Goal: Task Accomplishment & Management: Manage account settings

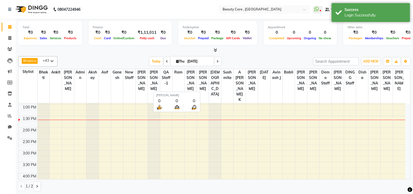
scroll to position [160, 0]
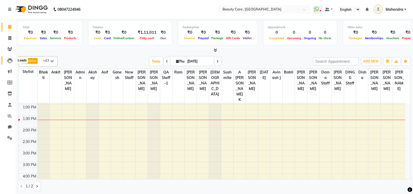
click at [9, 57] on span at bounding box center [9, 60] width 9 height 6
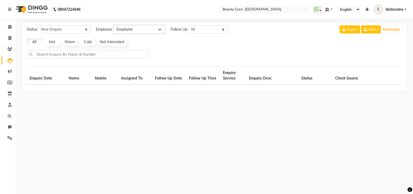
select select "10"
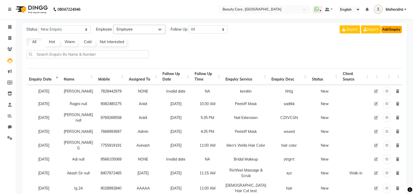
click at [398, 29] on button "Add Enquiry" at bounding box center [391, 29] width 21 height 7
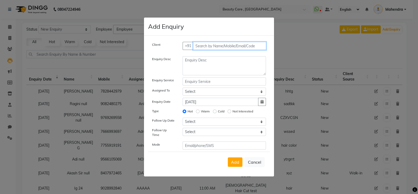
click at [209, 43] on input "text" at bounding box center [229, 46] width 73 height 8
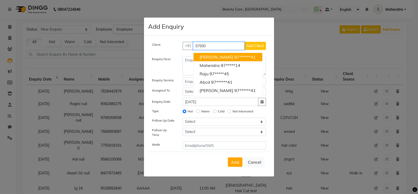
click at [207, 59] on span "[PERSON_NAME]" at bounding box center [216, 56] width 34 height 5
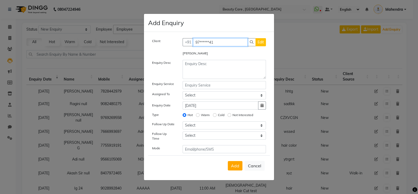
type input "97******41"
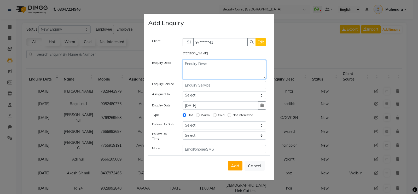
click at [202, 69] on textarea at bounding box center [224, 69] width 84 height 19
type textarea "awexrctvyuimod"
click at [208, 87] on input "text" at bounding box center [224, 85] width 84 height 8
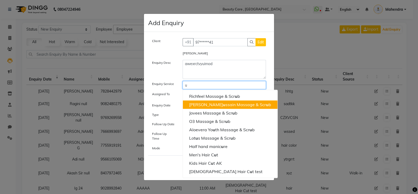
click at [223, 104] on span "u" at bounding box center [224, 104] width 3 height 5
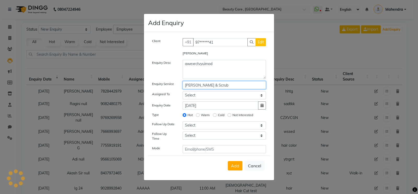
type input "[PERSON_NAME] & Scrub"
click at [211, 96] on select "Select [PERSON_NAME] Admin A [PERSON_NAME] K Akshay [PERSON_NAME] April [PERSON…" at bounding box center [224, 95] width 84 height 8
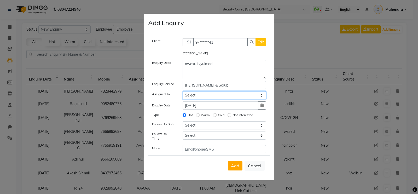
select select "41773"
click at [182, 92] on select "Select [PERSON_NAME] Admin A [PERSON_NAME] K Akshay [PERSON_NAME] April [PERSON…" at bounding box center [224, 95] width 84 height 8
click at [197, 115] on input "Warm" at bounding box center [198, 115] width 4 height 4
radio input "true"
radio input "false"
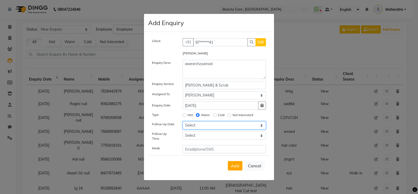
click at [198, 124] on select "Select [DATE] [DATE] [DATE] ([DATE]) [DATE] ([DATE]) [DATE] ([DATE]) [DATE] ([D…" at bounding box center [224, 125] width 84 height 8
select select "[DATE]"
click at [182, 123] on select "Select [DATE] [DATE] [DATE] ([DATE]) [DATE] ([DATE]) [DATE] ([DATE]) [DATE] ([D…" at bounding box center [224, 125] width 84 height 8
click at [210, 139] on select "Select 07:00 AM 07:05 AM 07:10 AM 07:15 AM 07:20 AM 07:25 AM 07:30 AM 07:35 AM …" at bounding box center [224, 135] width 84 height 8
select select "780"
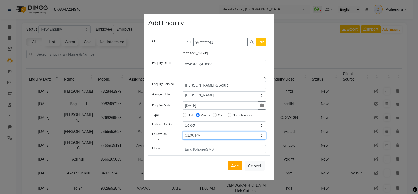
click at [182, 133] on select "Select 07:00 AM 07:05 AM 07:10 AM 07:15 AM 07:20 AM 07:25 AM 07:30 AM 07:35 AM …" at bounding box center [224, 135] width 84 height 8
click at [234, 165] on span "Add" at bounding box center [235, 165] width 8 height 5
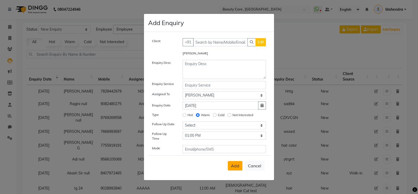
select select
radio input "false"
select select
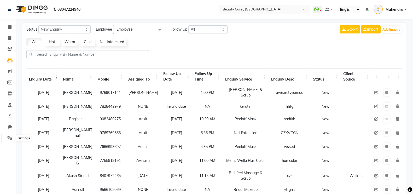
click at [11, 139] on icon at bounding box center [9, 138] width 5 height 4
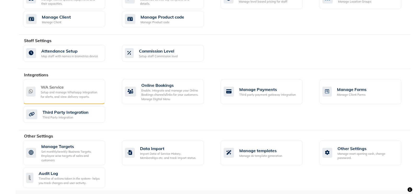
scroll to position [248, 0]
click at [85, 90] on div "Setup and manage Whatsapp Integration for alerts, and view delivery reports." at bounding box center [71, 94] width 60 height 9
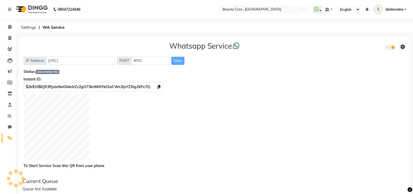
click at [403, 48] on icon at bounding box center [402, 47] width 5 height 5
click at [8, 63] on link "Leads" at bounding box center [8, 60] width 13 height 9
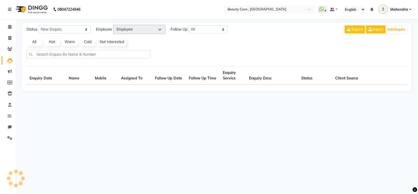
select select "10"
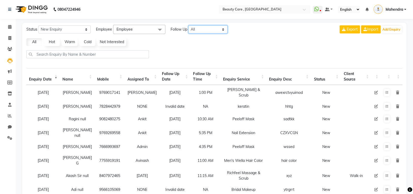
click at [195, 32] on select "All [DATE] [DATE] This Week This Month Custom" at bounding box center [207, 29] width 39 height 8
click at [188, 25] on select "All [DATE] [DATE] This Week This Month Custom" at bounding box center [207, 29] width 39 height 8
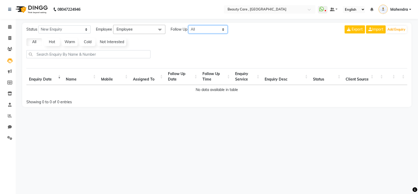
click at [202, 29] on select "All [DATE] [DATE] This Week This Month Custom" at bounding box center [207, 29] width 39 height 8
click at [188, 25] on select "All [DATE] [DATE] This Week This Month Custom" at bounding box center [207, 29] width 39 height 8
drag, startPoint x: 208, startPoint y: 31, endPoint x: 204, endPoint y: 62, distance: 31.3
click at [204, 62] on div "Status New Enquiry Open Enquiry Converted Enquiry All All New Open Converted Em…" at bounding box center [216, 65] width 389 height 84
select select "week"
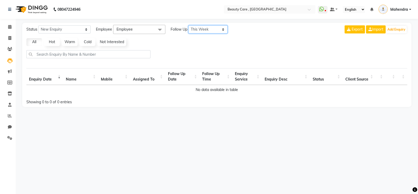
click at [188, 25] on select "All [DATE] [DATE] This Week This Month Custom" at bounding box center [207, 29] width 39 height 8
select select "10"
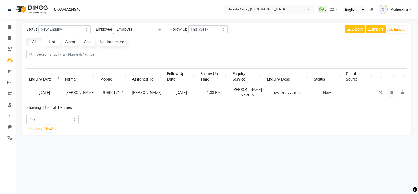
click at [379, 94] on icon at bounding box center [380, 93] width 4 height 4
select select "41773"
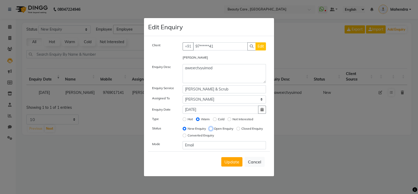
click at [211, 128] on input "Open Enquiry" at bounding box center [211, 129] width 4 height 4
radio input "true"
radio input "false"
click at [231, 159] on span "Update" at bounding box center [231, 161] width 15 height 5
select select
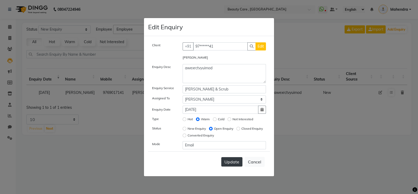
radio input "false"
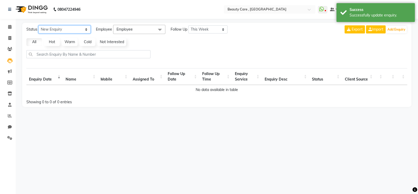
click at [81, 30] on select "New Enquiry Open Enquiry Converted Enquiry All" at bounding box center [64, 29] width 52 height 8
select select "Open"
click at [38, 25] on select "New Enquiry Open Enquiry Converted Enquiry All" at bounding box center [64, 29] width 52 height 8
select select "10"
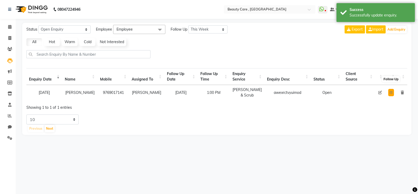
click at [390, 94] on icon at bounding box center [390, 92] width 3 height 3
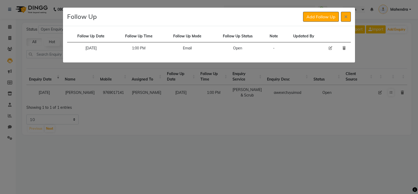
click at [330, 48] on icon at bounding box center [330, 48] width 4 height 4
select select "[DATE]"
select select "780"
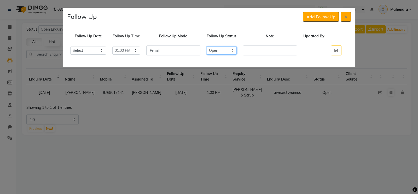
click at [225, 55] on select "Select Open Pending Done" at bounding box center [222, 50] width 30 height 8
select select "Done"
click at [213, 51] on select "Select Open Pending Done" at bounding box center [222, 50] width 30 height 8
click at [335, 52] on button "button" at bounding box center [336, 50] width 10 height 10
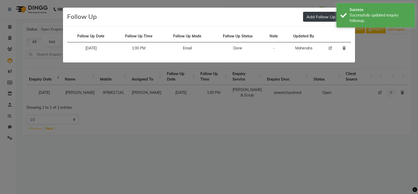
click at [317, 16] on button "Add Follow Up" at bounding box center [321, 17] width 36 height 10
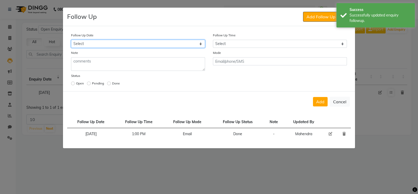
click at [153, 43] on select "Select [DATE] [DATE] [DATE] ([DATE]) [DATE] ([DATE]) [DATE] ([DATE]) [DATE] ([D…" at bounding box center [138, 44] width 134 height 8
select select "[DATE]"
click at [71, 40] on select "Select [DATE] [DATE] [DATE] ([DATE]) [DATE] ([DATE]) [DATE] ([DATE]) [DATE] ([D…" at bounding box center [138, 44] width 134 height 8
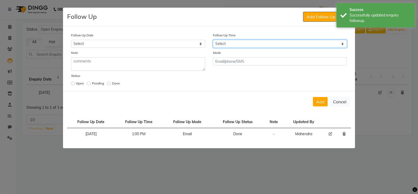
click at [224, 43] on select "Select 07:00 AM 07:05 AM 07:10 AM 07:15 AM 07:20 AM 07:25 AM 07:30 AM 07:35 AM …" at bounding box center [280, 44] width 134 height 8
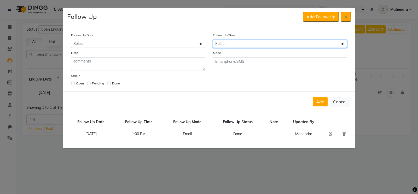
select select "1020"
click at [213, 40] on select "Select 07:00 AM 07:05 AM 07:10 AM 07:15 AM 07:20 AM 07:25 AM 07:30 AM 07:35 AM …" at bounding box center [280, 44] width 134 height 8
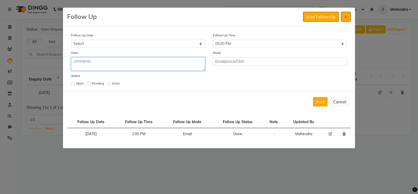
click at [152, 64] on textarea at bounding box center [138, 64] width 134 height 14
type textarea "wertfyu"
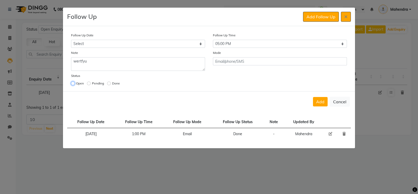
click at [72, 84] on input "radio" at bounding box center [73, 83] width 4 height 4
radio input "true"
click at [320, 103] on button "Add" at bounding box center [320, 101] width 15 height 9
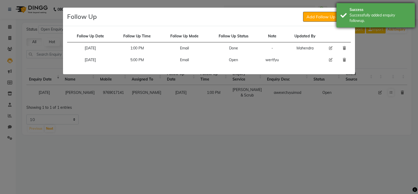
click at [354, 22] on div "Successfully added enquiry followup." at bounding box center [379, 18] width 61 height 11
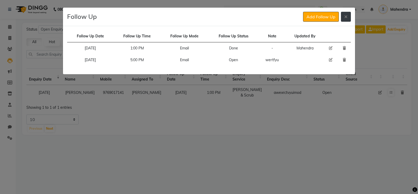
click at [349, 16] on button at bounding box center [346, 17] width 10 height 10
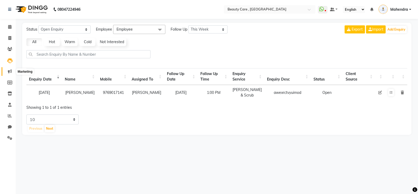
click at [10, 74] on span at bounding box center [9, 71] width 9 height 6
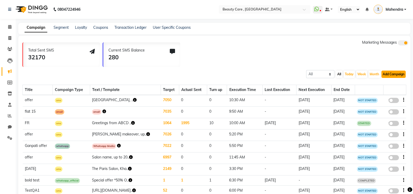
click at [394, 76] on button "Add Campaign" at bounding box center [393, 73] width 24 height 7
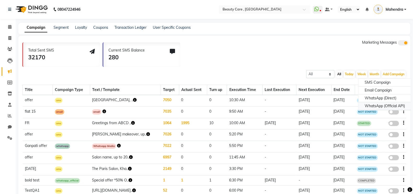
click at [394, 105] on div "WhatsApp (Official API)" at bounding box center [384, 106] width 53 height 8
select select "2"
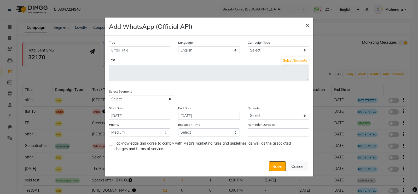
click at [305, 25] on span "×" at bounding box center [307, 25] width 4 height 8
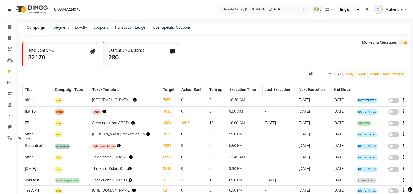
click at [9, 137] on icon at bounding box center [9, 138] width 5 height 4
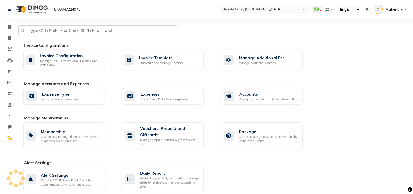
scroll to position [248, 0]
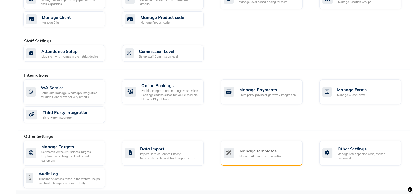
click at [274, 155] on div "Manage AI template generation" at bounding box center [260, 156] width 43 height 4
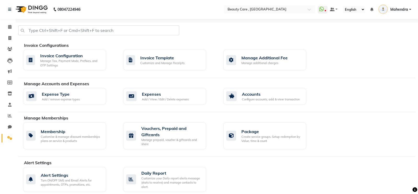
select select "APPROVED"
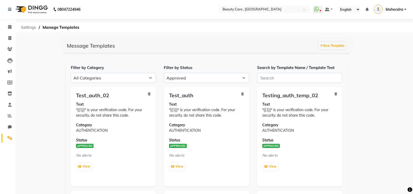
click at [27, 23] on span "Settings" at bounding box center [28, 27] width 20 height 9
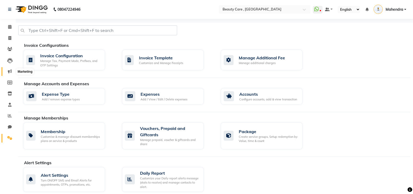
click at [11, 69] on span at bounding box center [9, 71] width 9 height 6
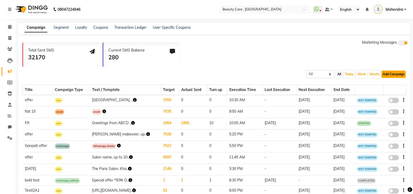
click at [393, 74] on button "Add Campaign" at bounding box center [393, 73] width 24 height 7
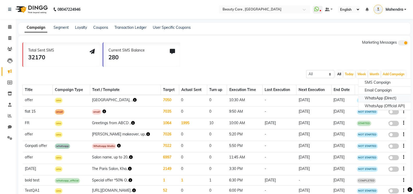
click at [369, 98] on div "WhatsApp (Direct)" at bounding box center [384, 98] width 53 height 8
select select "2"
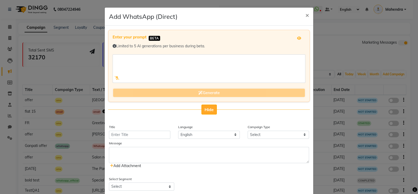
click at [209, 108] on span "Hide" at bounding box center [208, 109] width 9 height 5
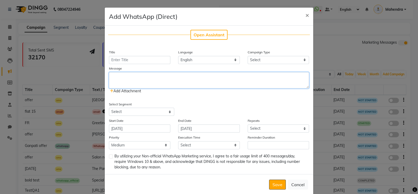
click at [135, 76] on textarea at bounding box center [209, 80] width 200 height 16
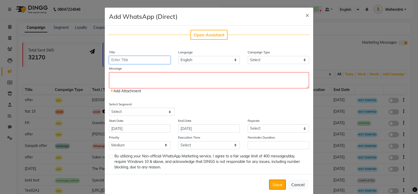
click at [129, 60] on input "Title" at bounding box center [139, 60] width 61 height 8
type input "[DATE] Offer"
click at [265, 58] on select "Select Birthday Anniversary Promotional Service reminder" at bounding box center [278, 60] width 61 height 8
select select "3"
click at [248, 56] on select "Select Birthday Anniversary Promotional Service reminder" at bounding box center [278, 60] width 61 height 8
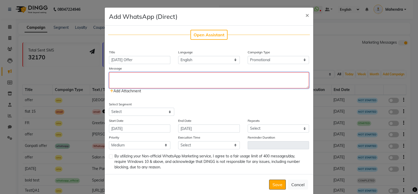
click at [201, 84] on textarea at bounding box center [209, 80] width 200 height 16
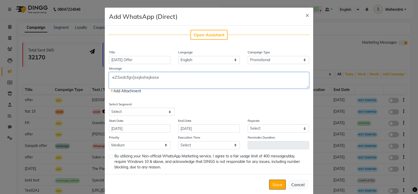
paste textarea "As per our conversation regarding WhatsApp Non-Verified Subscription below are …"
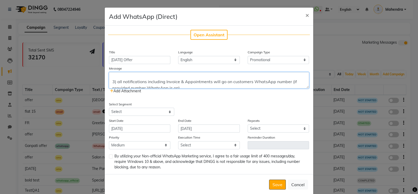
scroll to position [2, 0]
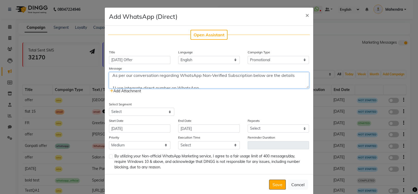
type textarea "As per our conversation regarding WhatsApp Non-Verified Subscription below are …"
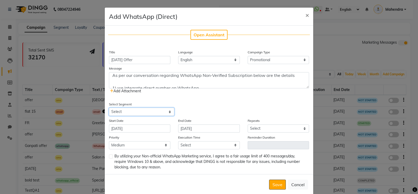
click at [157, 110] on select "Select All Customers All [DEMOGRAPHIC_DATA] Customer All [DEMOGRAPHIC_DATA] Cus…" at bounding box center [141, 112] width 65 height 8
select select "2"
click at [109, 108] on select "Select All Customers All [DEMOGRAPHIC_DATA] Customer All [DEMOGRAPHIC_DATA] Cus…" at bounding box center [141, 112] width 65 height 8
click at [148, 130] on input "[DATE]" at bounding box center [139, 128] width 61 height 8
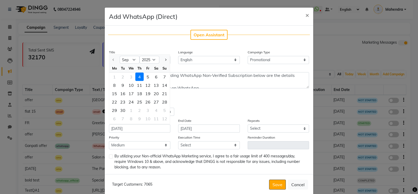
click at [138, 77] on div "4" at bounding box center [139, 77] width 8 height 8
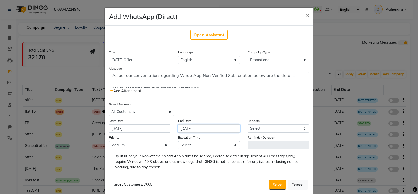
click at [205, 129] on input "[DATE]" at bounding box center [208, 128] width 61 height 8
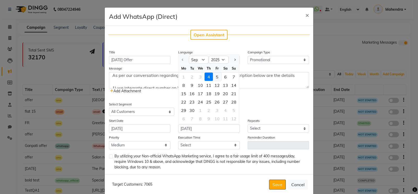
click at [214, 76] on div "5" at bounding box center [217, 77] width 8 height 8
type input "[DATE]"
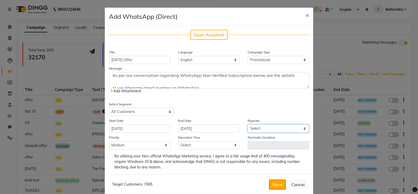
click at [261, 127] on select "Select Once Daily Alternate Day Weekly Monthly Yearly" at bounding box center [278, 128] width 61 height 8
select select "1"
click at [248, 125] on select "Select Once Daily Alternate Day Weekly Monthly Yearly" at bounding box center [278, 128] width 61 height 8
click at [187, 146] on select "Select 09:00 AM 09:05 AM 09:10 AM 09:15 AM 09:20 AM 09:25 AM 09:30 AM 09:35 AM …" at bounding box center [208, 145] width 61 height 8
select select "870"
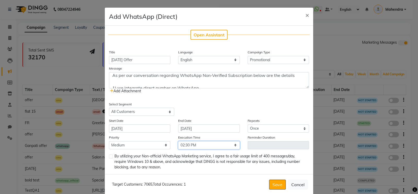
click at [178, 142] on select "Select 09:00 AM 09:05 AM 09:10 AM 09:15 AM 09:20 AM 09:25 AM 09:30 AM 09:35 AM …" at bounding box center [208, 145] width 61 height 8
click at [109, 158] on label at bounding box center [111, 156] width 4 height 4
click at [109, 158] on input "checkbox" at bounding box center [110, 156] width 3 height 3
checkbox input "true"
click at [272, 185] on button "Save" at bounding box center [277, 184] width 17 height 10
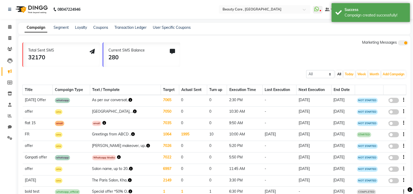
click at [394, 101] on span at bounding box center [393, 100] width 10 height 5
click at [395, 101] on input "false" at bounding box center [395, 101] width 0 height 0
select select "3"
select select "2"
select select "1"
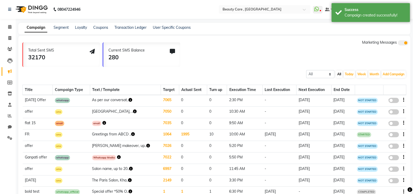
select select "2"
select select "870"
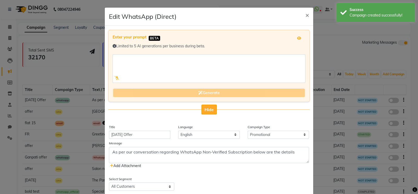
click at [205, 109] on span "Hide" at bounding box center [208, 109] width 9 height 5
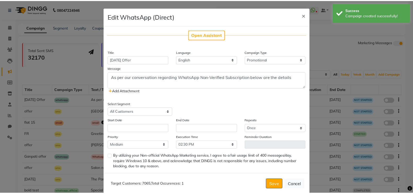
scroll to position [9, 0]
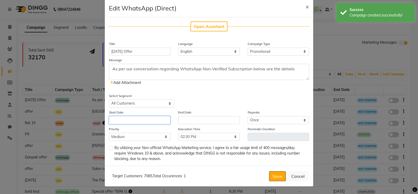
click at [121, 118] on input "text" at bounding box center [139, 120] width 61 height 8
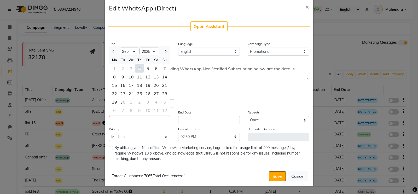
click at [137, 64] on div "4" at bounding box center [139, 68] width 8 height 8
type input "[DATE]"
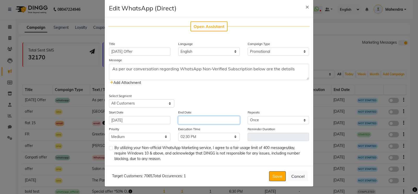
click at [197, 116] on input "text" at bounding box center [208, 120] width 61 height 8
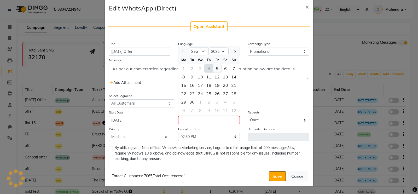
click at [214, 65] on div "5" at bounding box center [217, 68] width 8 height 8
type input "[DATE]"
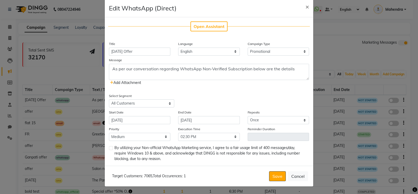
click at [109, 150] on div at bounding box center [110, 153] width 3 height 15
click at [109, 149] on label at bounding box center [111, 148] width 4 height 4
click at [109, 149] on input "checkbox" at bounding box center [110, 147] width 3 height 3
checkbox input "true"
click at [279, 176] on button "Save" at bounding box center [277, 176] width 17 height 10
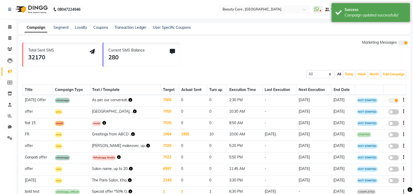
click at [392, 101] on span at bounding box center [393, 100] width 10 height 5
click at [394, 101] on input "true" at bounding box center [394, 101] width 0 height 0
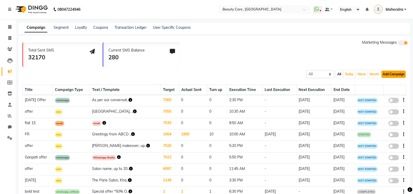
click at [393, 73] on button "Add Campaign" at bounding box center [393, 73] width 24 height 7
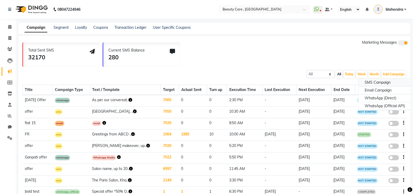
click at [378, 80] on div "SMS Campaign" at bounding box center [384, 83] width 53 height 8
select select "2"
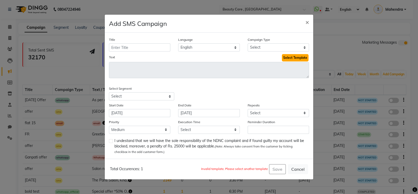
click at [302, 57] on button "Select Template" at bounding box center [295, 57] width 27 height 7
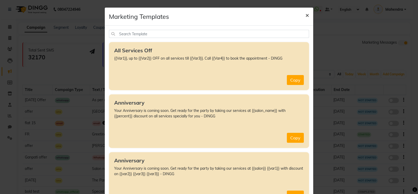
click at [302, 14] on button "×" at bounding box center [307, 15] width 12 height 15
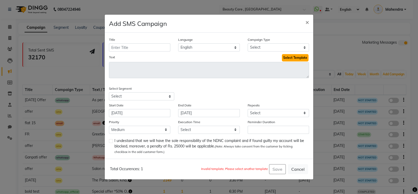
click at [308, 56] on button "Select Template" at bounding box center [295, 57] width 27 height 7
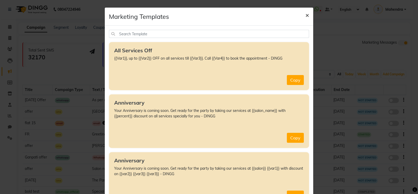
click at [305, 14] on span "×" at bounding box center [307, 15] width 4 height 8
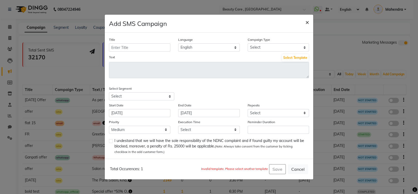
click at [307, 22] on span "×" at bounding box center [307, 22] width 4 height 8
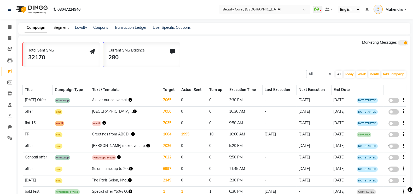
click at [62, 26] on link "Segment" at bounding box center [61, 27] width 15 height 5
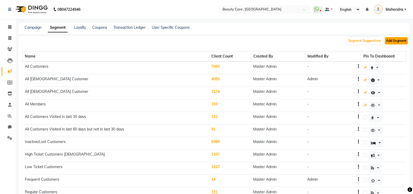
click at [399, 39] on button "Add Segment" at bounding box center [396, 40] width 23 height 7
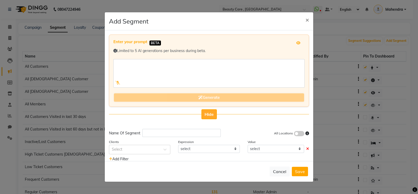
click at [204, 112] on span "Hide" at bounding box center [208, 113] width 9 height 5
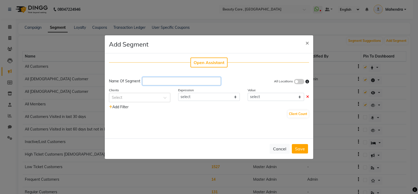
click at [156, 84] on input "text" at bounding box center [181, 81] width 78 height 8
type input "FCR"
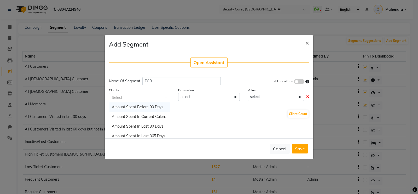
click at [135, 99] on input "text" at bounding box center [134, 96] width 45 height 5
type input "servi"
click at [145, 116] on span "Service X taken Y days back" at bounding box center [135, 116] width 47 height 5
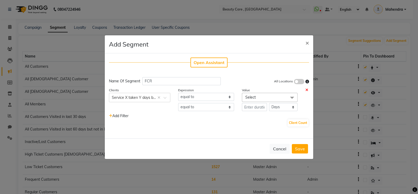
click at [268, 99] on span "Select" at bounding box center [270, 97] width 56 height 9
click at [258, 121] on input "multiselect-search" at bounding box center [270, 122] width 50 height 5
type input "fax"
checkbox input "true"
type input "fax"
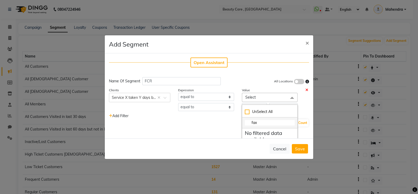
checkbox input "false"
type input "faci"
click at [245, 113] on div "Select All" at bounding box center [270, 111] width 50 height 5
checkbox input "true"
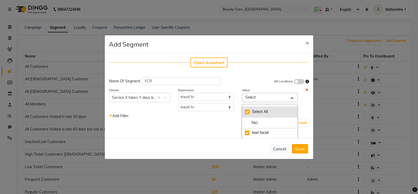
checkbox input "true"
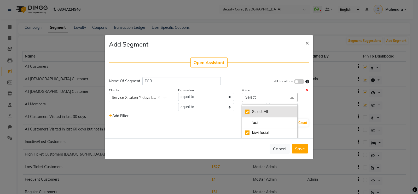
checkbox input "true"
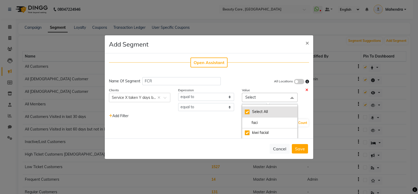
checkbox input "true"
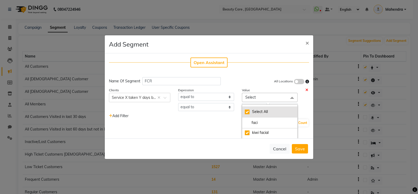
checkbox input "true"
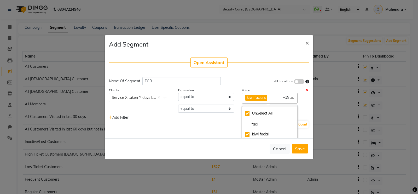
click at [221, 122] on div "Client Count" at bounding box center [209, 124] width 200 height 8
click at [254, 111] on input "number" at bounding box center [254, 108] width 25 height 8
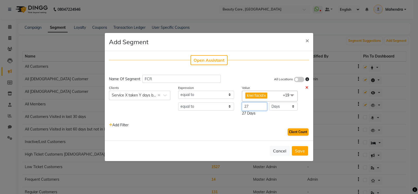
type input "27"
click at [294, 132] on button "Client Count" at bounding box center [297, 131] width 21 height 7
click at [295, 147] on button "Save" at bounding box center [300, 150] width 16 height 9
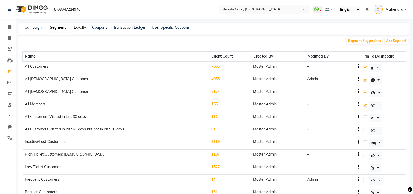
click at [78, 28] on link "Loyalty" at bounding box center [80, 27] width 12 height 5
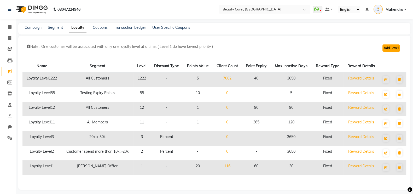
click at [394, 46] on button "Add Level" at bounding box center [390, 47] width 17 height 7
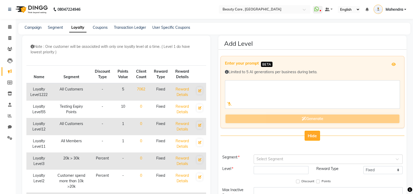
click at [309, 133] on span "Hide" at bounding box center [312, 135] width 9 height 5
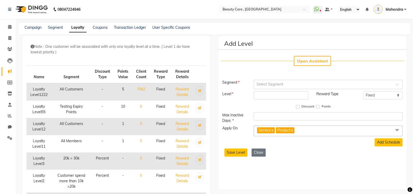
scroll to position [32, 0]
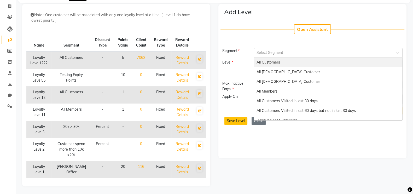
click at [262, 52] on input "text" at bounding box center [322, 52] width 133 height 5
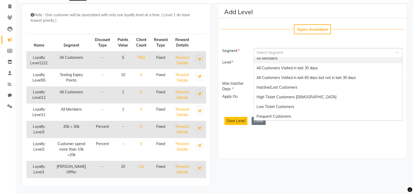
scroll to position [37, 0]
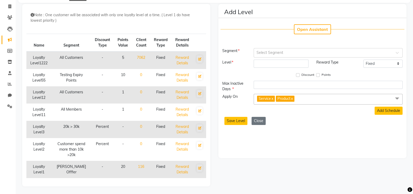
click at [242, 75] on div "Discount Points" at bounding box center [312, 75] width 180 height 7
click at [271, 63] on input "number" at bounding box center [281, 64] width 55 height 8
click at [372, 60] on select "Fixed Tiered Item-wise" at bounding box center [382, 64] width 39 height 8
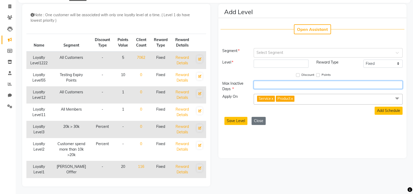
click at [305, 84] on input "number" at bounding box center [328, 85] width 149 height 8
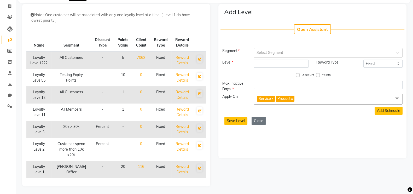
click at [295, 75] on div "Discount Points" at bounding box center [312, 75] width 180 height 7
click at [317, 75] on input "Points" at bounding box center [318, 75] width 4 height 4
checkbox input "true"
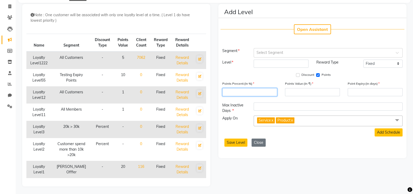
click at [251, 91] on input "number" at bounding box center [249, 92] width 55 height 8
type input "5"
click at [298, 93] on input "number" at bounding box center [312, 92] width 55 height 8
type input "1"
click at [354, 90] on input "number" at bounding box center [374, 92] width 55 height 8
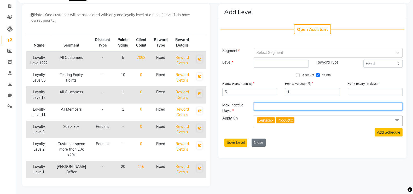
click at [266, 104] on input "number" at bounding box center [328, 106] width 149 height 8
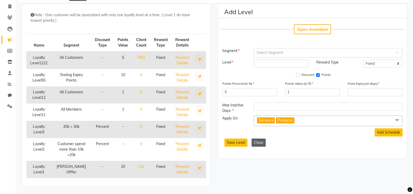
click at [261, 144] on button "Close" at bounding box center [258, 142] width 14 height 8
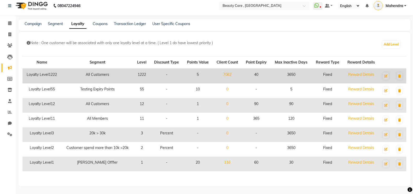
scroll to position [4, 0]
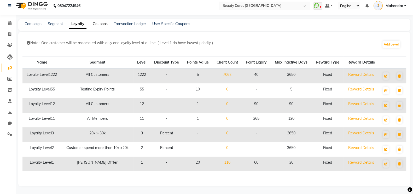
click at [104, 25] on link "Coupons" at bounding box center [100, 23] width 15 height 5
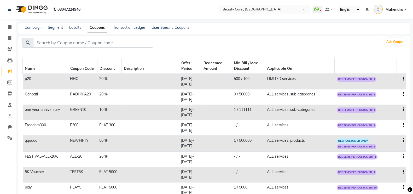
click at [403, 79] on icon "button" at bounding box center [403, 79] width 1 height 0
click at [393, 76] on div "Edit" at bounding box center [391, 75] width 13 height 7
select select "PERCENTAGE"
select select "ALL"
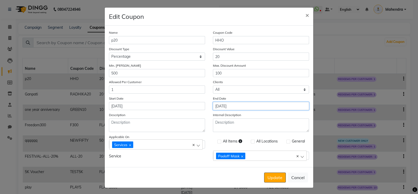
click at [240, 107] on input "[DATE]" at bounding box center [261, 106] width 96 height 8
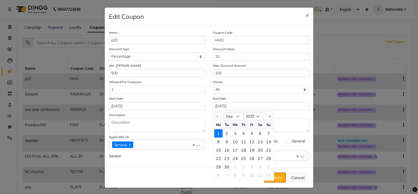
click at [222, 166] on div "30" at bounding box center [226, 166] width 8 height 8
type input "[DATE]"
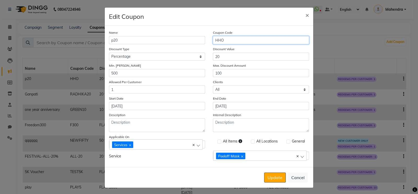
click at [218, 43] on input "HHO" at bounding box center [261, 40] width 96 height 8
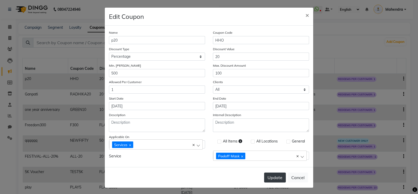
click at [268, 176] on button "Update" at bounding box center [275, 177] width 22 height 10
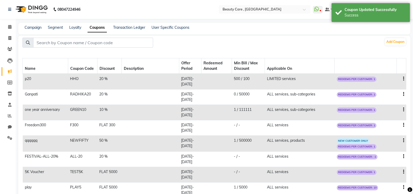
click at [402, 79] on td at bounding box center [400, 82] width 9 height 16
click at [403, 79] on icon "button" at bounding box center [403, 79] width 1 height 0
click at [390, 76] on div "Edit" at bounding box center [391, 75] width 13 height 7
select select "PERCENTAGE"
select select "ALL"
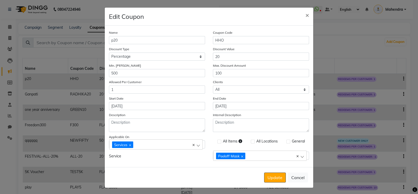
click at [255, 157] on div "Peeloff Mask" at bounding box center [257, 155] width 83 height 7
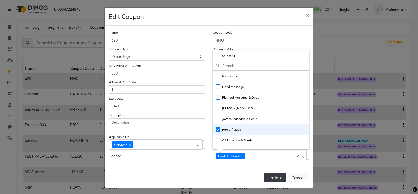
click at [268, 178] on button "Update" at bounding box center [275, 177] width 22 height 10
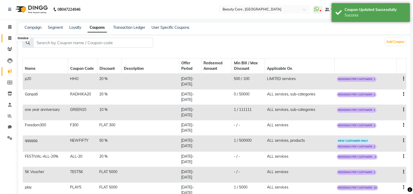
click at [12, 40] on span at bounding box center [9, 38] width 9 height 6
select select "service"
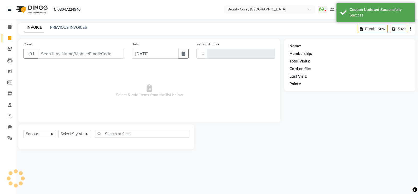
type input "2769"
select select "5646"
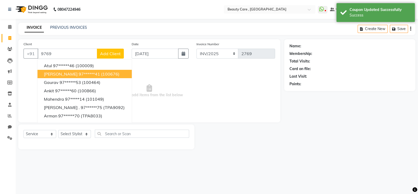
click at [72, 74] on span "[PERSON_NAME]" at bounding box center [61, 73] width 34 height 5
type input "97******41"
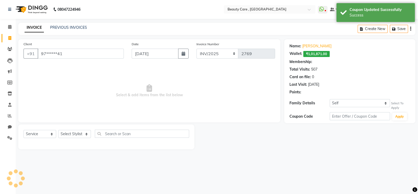
select select "4: Object"
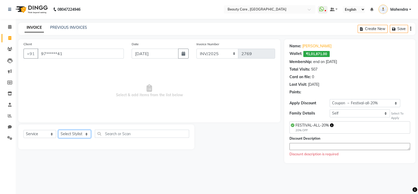
click at [77, 134] on select "Select Stylist Admin A [PERSON_NAME] K Akshay Ankit [PERSON_NAME] April [PERSON…" at bounding box center [74, 134] width 33 height 8
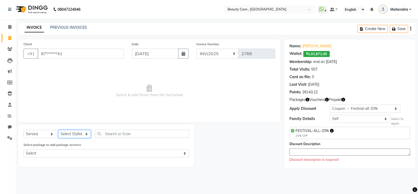
select select "89486"
click at [58, 130] on select "Select Stylist Admin A [PERSON_NAME] K Akshay Ankit [PERSON_NAME] April [PERSON…" at bounding box center [74, 134] width 33 height 8
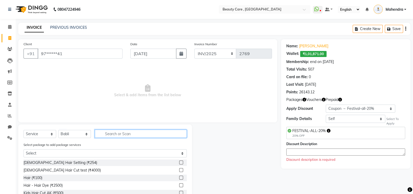
click at [130, 132] on input "text" at bounding box center [141, 133] width 92 height 8
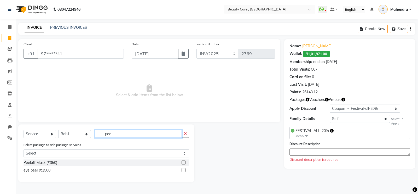
type input "pee"
click at [183, 161] on label at bounding box center [183, 162] width 4 height 4
click at [183, 161] on input "checkbox" at bounding box center [182, 162] width 3 height 3
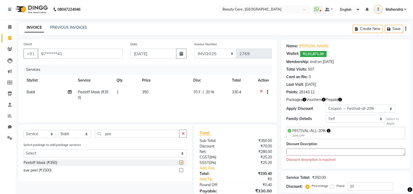
checkbox input "false"
click at [359, 106] on select "Select Membership → 30% off Membership → gold membership Loyalty → All Customer…" at bounding box center [360, 108] width 69 height 8
select select "0:"
click at [326, 104] on select "Select Membership → 30% off Membership → gold membership Loyalty → All Customer…" at bounding box center [360, 108] width 69 height 8
type input "0"
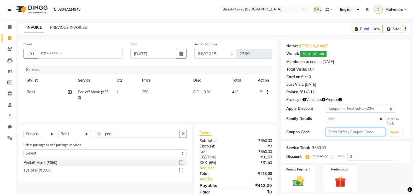
click at [336, 132] on input "text" at bounding box center [356, 132] width 60 height 8
paste input "HHO"
type input "HHO"
click at [393, 131] on button "Apply" at bounding box center [394, 132] width 15 height 8
type input "20"
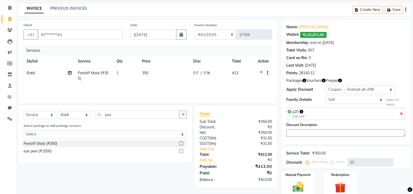
scroll to position [18, 0]
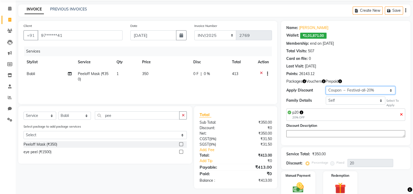
click at [364, 93] on select "Select Membership → 30% off Membership → gold membership Loyalty → All Customer…" at bounding box center [360, 90] width 69 height 8
click at [8, 54] on icon at bounding box center [10, 53] width 4 height 4
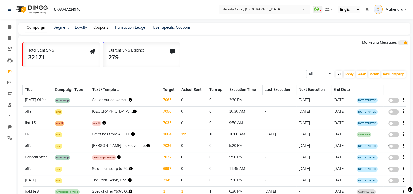
click at [101, 27] on link "Coupons" at bounding box center [100, 27] width 15 height 5
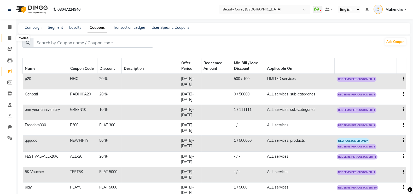
click at [8, 40] on icon at bounding box center [9, 38] width 3 height 4
select select "service"
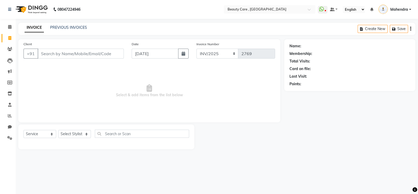
click at [58, 53] on input "Client" at bounding box center [81, 54] width 86 height 10
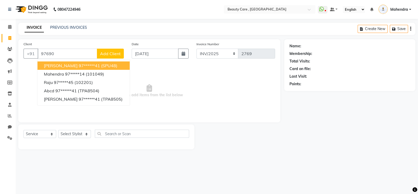
click at [71, 66] on span "[PERSON_NAME]" at bounding box center [61, 65] width 34 height 5
type input "97******41"
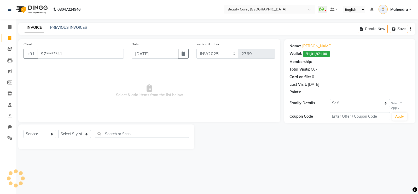
select select "4: Object"
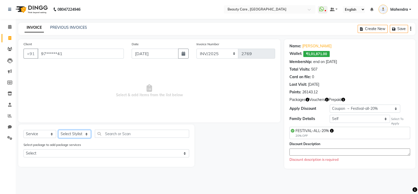
click at [75, 131] on select "Select Stylist Admin A [PERSON_NAME] K Akshay Ankit [PERSON_NAME] April [PERSON…" at bounding box center [74, 134] width 33 height 8
select select "15135"
click at [58, 130] on select "Select Stylist Admin A [PERSON_NAME] K Akshay Ankit [PERSON_NAME] April [PERSON…" at bounding box center [74, 134] width 33 height 8
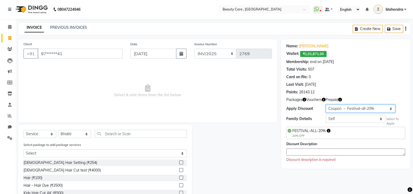
click at [356, 109] on select "Select Membership → 30% off Membership → gold membership Loyalty → All Customer…" at bounding box center [360, 108] width 69 height 8
select select "0:"
click at [326, 104] on select "Select Membership → 30% off Membership → gold membership Loyalty → All Customer…" at bounding box center [360, 108] width 69 height 8
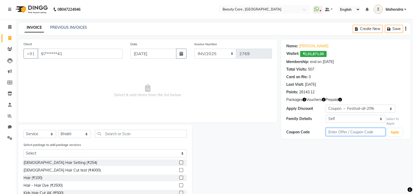
click at [335, 132] on input "text" at bounding box center [356, 132] width 60 height 8
paste input "HHO"
type input "HHO"
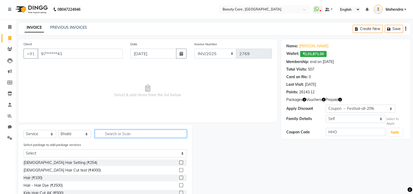
click at [133, 133] on input "text" at bounding box center [141, 133] width 92 height 8
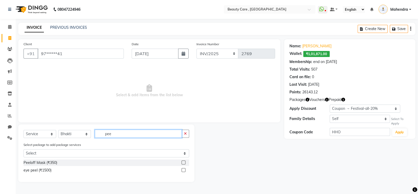
type input "pee"
click at [182, 162] on label at bounding box center [183, 162] width 4 height 4
click at [182, 162] on input "checkbox" at bounding box center [182, 162] width 3 height 3
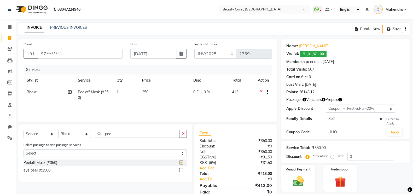
checkbox input "false"
click at [121, 92] on td "1" at bounding box center [126, 94] width 26 height 17
select select "15135"
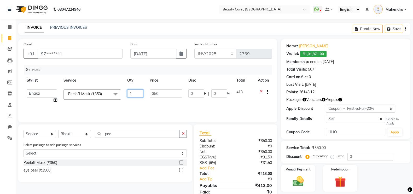
click at [140, 92] on input "1" at bounding box center [135, 93] width 16 height 8
type input "2"
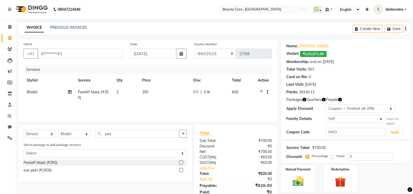
click at [154, 108] on div "Services Stylist Service Qty Price Disc Total Action Bhakti Peeloff Mask (₹350)…" at bounding box center [147, 91] width 248 height 52
click at [391, 135] on button "Apply" at bounding box center [394, 132] width 15 height 8
type input "20"
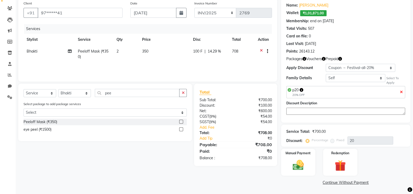
scroll to position [18, 0]
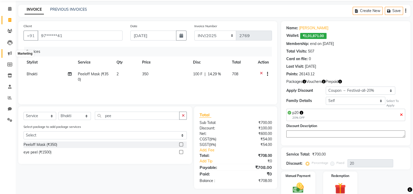
click at [10, 54] on icon at bounding box center [10, 53] width 4 height 4
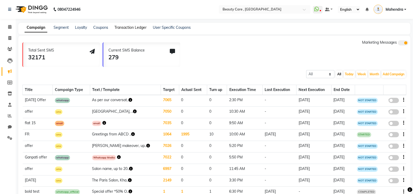
click at [130, 27] on link "Transaction Ledger" at bounding box center [130, 27] width 32 height 5
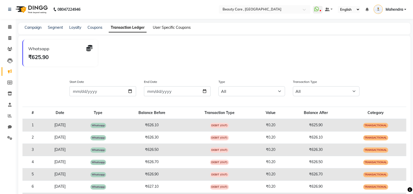
click at [173, 28] on link "User Specific Coupons" at bounding box center [172, 27] width 38 height 5
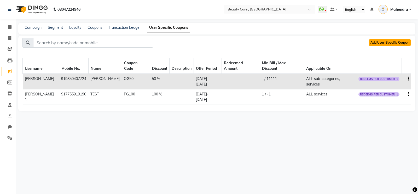
click at [388, 44] on button "Add User-Specific Coupon" at bounding box center [390, 42] width 42 height 7
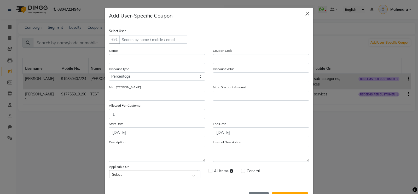
click at [305, 13] on button "Close" at bounding box center [307, 14] width 8 height 8
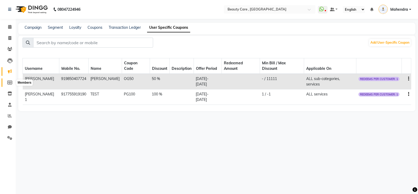
click at [11, 84] on icon at bounding box center [9, 82] width 5 height 4
select select
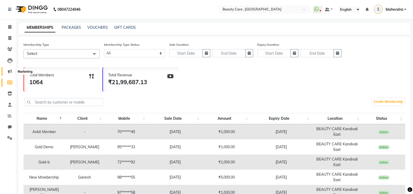
click at [9, 72] on icon at bounding box center [10, 71] width 4 height 4
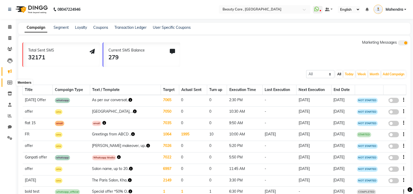
click at [9, 82] on icon at bounding box center [9, 82] width 5 height 4
select select
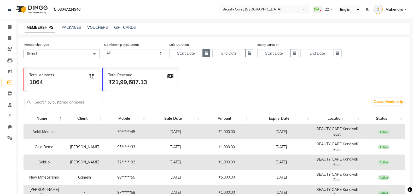
click at [208, 54] on button "button" at bounding box center [206, 53] width 8 height 8
select select "9"
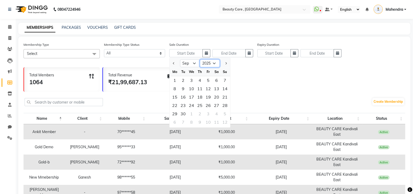
click at [214, 64] on select "2015 2016 2017 2018 2019 2020 2021 2022 2023 2024 2025 2026 2027 2028 2029 2030…" at bounding box center [210, 64] width 20 height 8
select select "2024"
click at [200, 60] on select "2015 2016 2017 2018 2019 2020 2021 2022 2023 2024 2025 2026 2027 2028 2029 2030…" at bounding box center [210, 64] width 20 height 8
click at [226, 81] on div "1" at bounding box center [225, 80] width 8 height 8
type input "[DATE]"
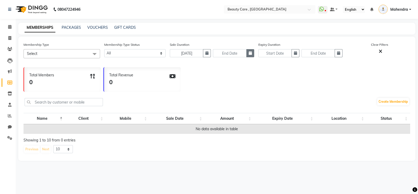
click at [248, 57] on button "button" at bounding box center [250, 53] width 8 height 8
select select "9"
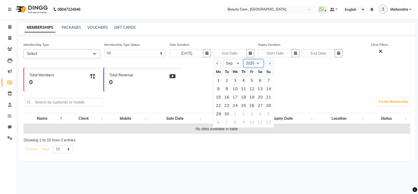
click at [258, 66] on select "2024 2025 2026 2027 2028 2029 2030 2031 2032 2033 2034 2035" at bounding box center [253, 64] width 20 height 8
select select "2024"
click at [243, 60] on select "2024 2025 2026 2027 2028 2029 2030 2031 2032 2033 2034 2035" at bounding box center [253, 64] width 20 height 8
click at [222, 124] on div "30" at bounding box center [218, 122] width 8 height 8
type input "[DATE]"
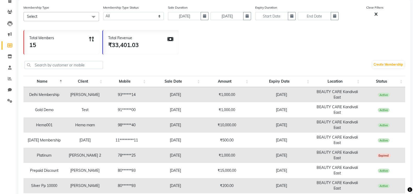
scroll to position [116, 0]
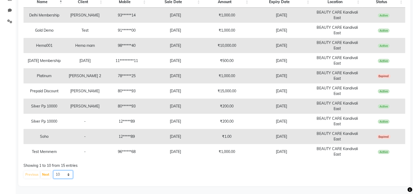
click at [67, 177] on select "10 20 50 100" at bounding box center [63, 174] width 20 height 8
select select "100"
click at [53, 170] on select "10 20 50 100" at bounding box center [63, 174] width 20 height 8
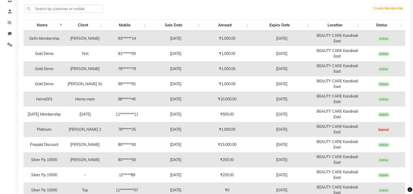
scroll to position [95, 0]
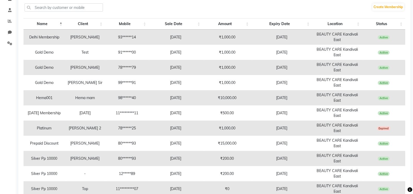
click at [381, 126] on span "Expired" at bounding box center [384, 128] width 14 height 4
click at [287, 131] on td "[DATE]" at bounding box center [281, 127] width 61 height 15
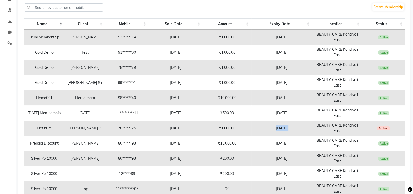
click at [287, 131] on td "[DATE]" at bounding box center [281, 127] width 61 height 15
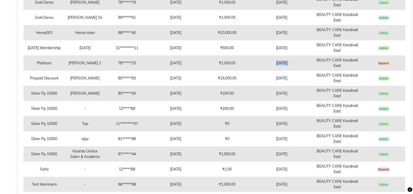
scroll to position [192, 0]
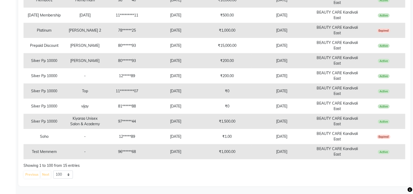
click at [301, 138] on td "[DATE]" at bounding box center [281, 136] width 61 height 15
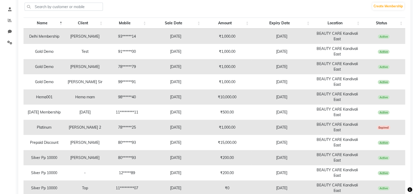
scroll to position [0, 0]
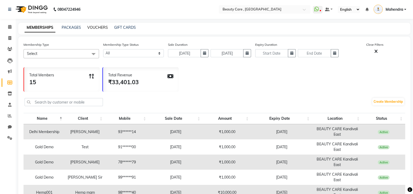
click at [95, 26] on link "VOUCHERS" at bounding box center [97, 27] width 21 height 5
select select
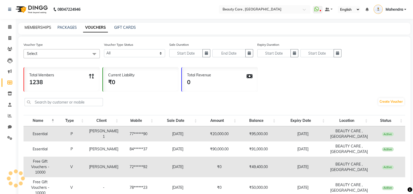
click at [45, 29] on link "MEMBERSHIPS" at bounding box center [38, 27] width 27 height 5
select select
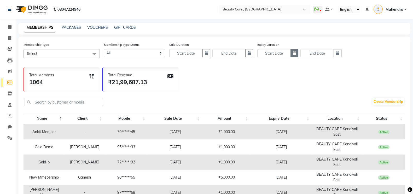
click at [291, 55] on button "button" at bounding box center [294, 53] width 8 height 8
select select "9"
select select "2025"
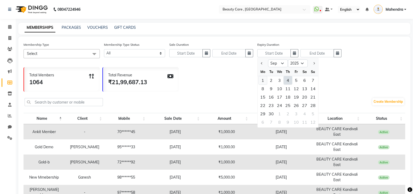
click at [263, 80] on div "1" at bounding box center [262, 80] width 8 height 8
type input "[DATE]"
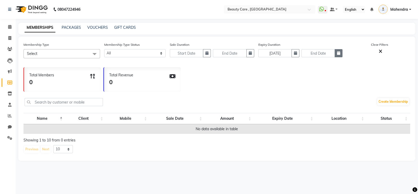
click at [341, 51] on button "button" at bounding box center [338, 53] width 8 height 8
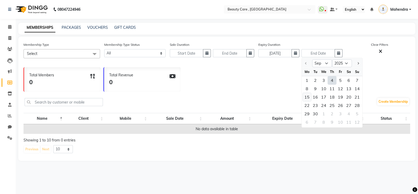
click at [307, 97] on div "15" at bounding box center [307, 97] width 8 height 8
type input "[DATE]"
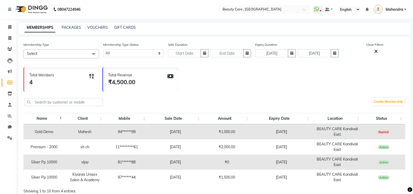
scroll to position [26, 0]
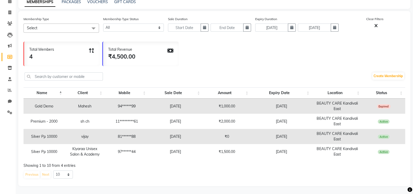
click at [272, 120] on td "[DATE]" at bounding box center [281, 121] width 61 height 15
click at [11, 66] on icon at bounding box center [10, 68] width 4 height 4
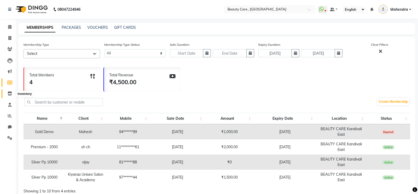
select select
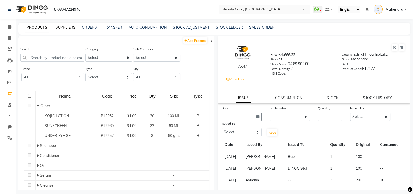
click at [59, 29] on link "SUPPLIERS" at bounding box center [66, 27] width 20 height 5
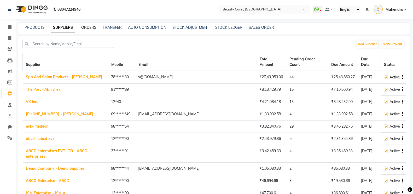
click at [94, 27] on link "ORDERS" at bounding box center [88, 27] width 15 height 5
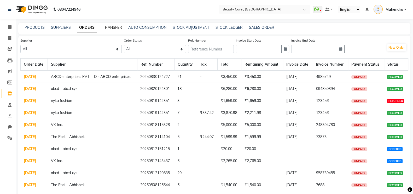
click at [107, 27] on link "TRANSFER" at bounding box center [112, 27] width 19 height 5
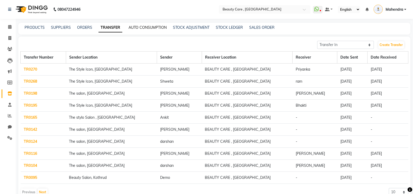
click at [149, 27] on link "AUTO CONSUMPTION" at bounding box center [147, 27] width 38 height 5
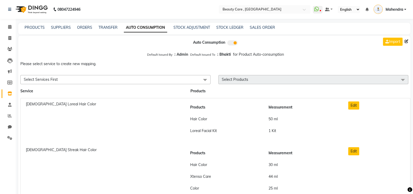
click at [69, 107] on div "[DEMOGRAPHIC_DATA] Loreal Hair Color" at bounding box center [102, 120] width 161 height 39
click at [12, 27] on span at bounding box center [9, 27] width 9 height 6
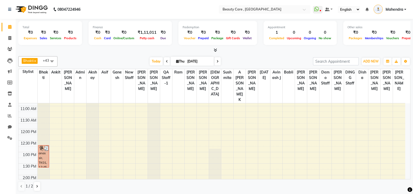
scroll to position [104, 0]
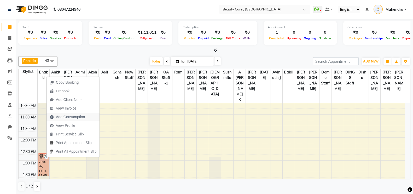
click at [76, 118] on span "Add Consumption" at bounding box center [70, 116] width 29 height 5
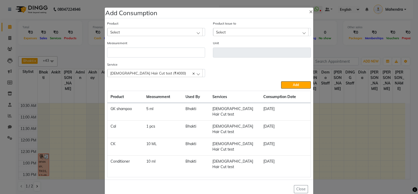
click at [170, 36] on div "Select" at bounding box center [154, 32] width 95 height 8
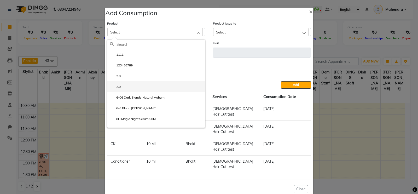
click at [166, 91] on li "2.0" at bounding box center [155, 86] width 97 height 11
type input "ml"
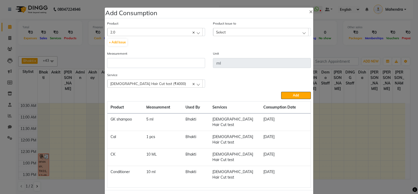
click at [227, 32] on div "Select" at bounding box center [260, 32] width 95 height 8
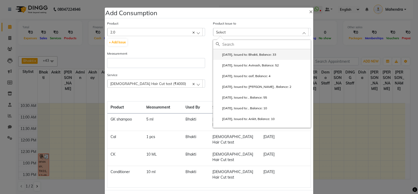
click at [227, 53] on label "[DATE], Issued to: Bhakti, Balance: 33" at bounding box center [246, 54] width 60 height 5
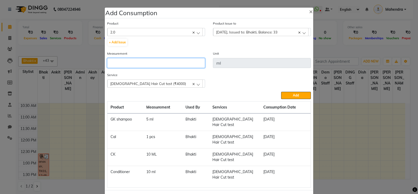
click at [181, 66] on input "number" at bounding box center [156, 63] width 98 height 10
type input "20"
click at [164, 87] on div "[DEMOGRAPHIC_DATA] Hair Cut test (₹4000)" at bounding box center [154, 83] width 95 height 8
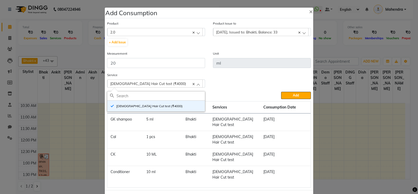
click at [164, 87] on div "[DEMOGRAPHIC_DATA] Hair Cut test (₹4000)" at bounding box center [154, 83] width 95 height 8
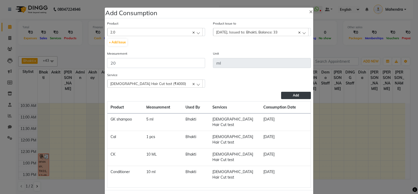
click at [300, 96] on button "Add" at bounding box center [296, 95] width 30 height 7
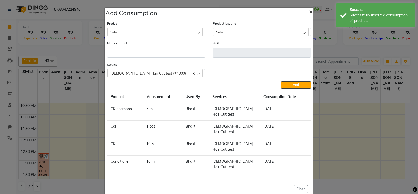
click at [308, 16] on button "×" at bounding box center [311, 11] width 12 height 15
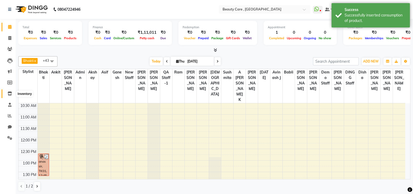
click at [9, 94] on icon at bounding box center [10, 93] width 4 height 4
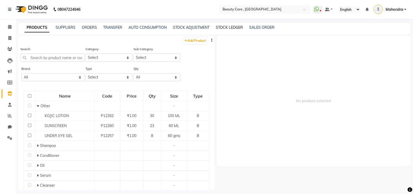
click at [224, 27] on link "STOCK LEDGER" at bounding box center [229, 27] width 27 height 5
select select "all"
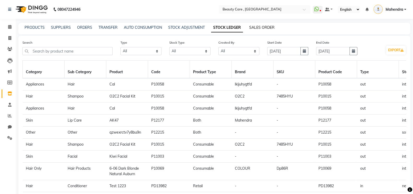
click at [261, 26] on link "SALES ORDER" at bounding box center [261, 27] width 25 height 5
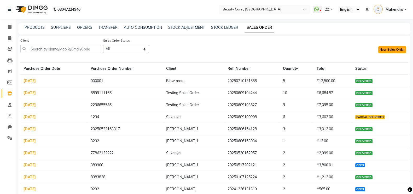
click at [392, 50] on button "New Sales Order" at bounding box center [392, 49] width 28 height 7
select select "true"
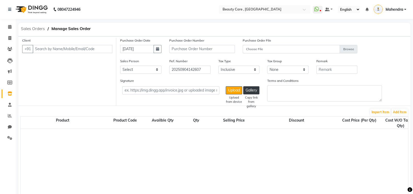
click at [34, 26] on span "Sales Orders" at bounding box center [32, 28] width 29 height 9
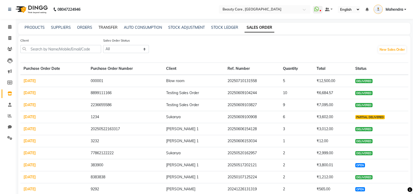
click at [101, 28] on link "TRANSFER" at bounding box center [107, 27] width 19 height 5
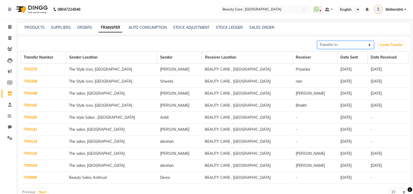
click at [364, 48] on select "Transfer In Transfer Out" at bounding box center [345, 45] width 57 height 8
select select "sender"
click at [317, 41] on select "Transfer In Transfer Out" at bounding box center [345, 45] width 57 height 8
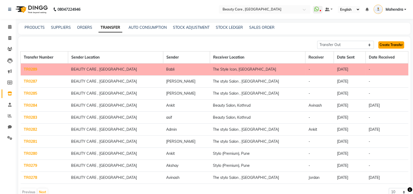
click at [401, 45] on link "Create Transfer" at bounding box center [391, 44] width 26 height 7
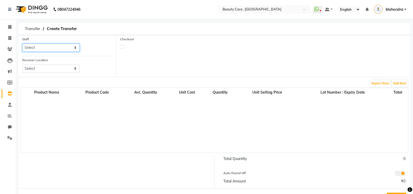
click at [65, 46] on select "Select [PERSON_NAME] Admin A [PERSON_NAME] K Akshay [PERSON_NAME] April [PERSON…" at bounding box center [50, 48] width 57 height 8
select select "71732"
click at [22, 44] on select "Select [PERSON_NAME] Admin A [PERSON_NAME] K Akshay [PERSON_NAME] April [PERSON…" at bounding box center [50, 48] width 57 height 8
click at [58, 69] on select "Select Beauty Salon, [PERSON_NAME][GEOGRAPHIC_DATA] , [GEOGRAPHIC_DATA] Stylo (…" at bounding box center [50, 68] width 57 height 8
click at [35, 26] on span "Transfer" at bounding box center [32, 28] width 21 height 9
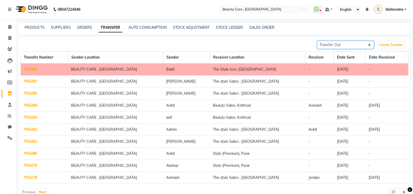
click at [335, 45] on select "Transfer In Transfer Out" at bounding box center [345, 45] width 57 height 8
select select "receiving"
click at [317, 41] on select "Transfer In Transfer Out" at bounding box center [345, 45] width 57 height 8
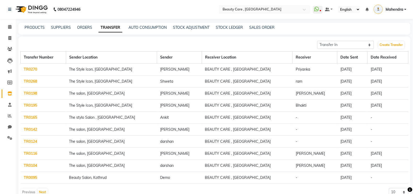
click at [37, 118] on link "TR0165" at bounding box center [30, 117] width 13 height 5
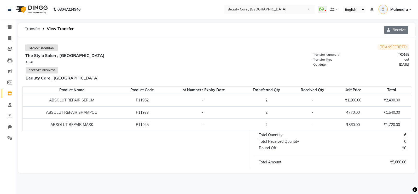
click at [393, 29] on button "Receive" at bounding box center [396, 30] width 24 height 8
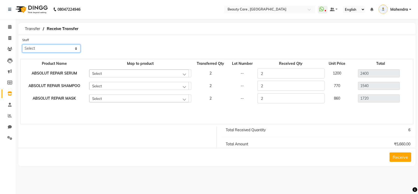
click at [48, 50] on select "Select [PERSON_NAME] Admin A [PERSON_NAME] K Akshay [PERSON_NAME] April [PERSON…" at bounding box center [51, 48] width 58 height 8
click at [134, 40] on div "Staff Select [PERSON_NAME] Admin A [PERSON_NAME] K Akshay Ankit [PERSON_NAME] A…" at bounding box center [216, 47] width 397 height 20
click at [126, 71] on div "Select" at bounding box center [138, 73] width 99 height 8
click at [99, 56] on div "Staff Select [PERSON_NAME] Admin A [PERSON_NAME] K Akshay Ankit [PERSON_NAME] A…" at bounding box center [216, 47] width 397 height 20
click at [28, 26] on span "Transfer" at bounding box center [32, 28] width 21 height 9
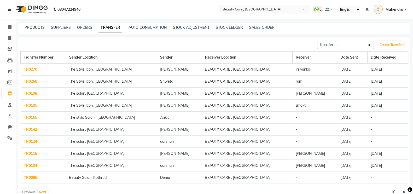
click at [39, 29] on link "PRODUCTS" at bounding box center [35, 27] width 20 height 5
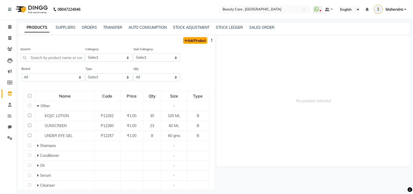
click at [183, 38] on link "Add Product" at bounding box center [195, 40] width 24 height 7
select select "true"
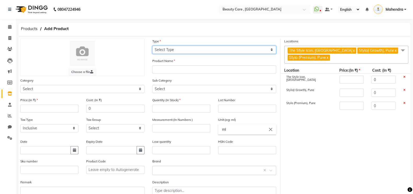
click at [169, 48] on select "Select Type Both Retail Consumable" at bounding box center [214, 50] width 124 height 8
select select "B"
click at [152, 46] on select "Select Type Both Retail Consumable" at bounding box center [214, 50] width 124 height 8
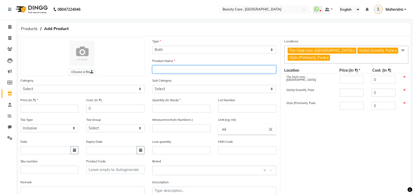
click at [163, 68] on input "text" at bounding box center [214, 69] width 124 height 8
type input "ert"
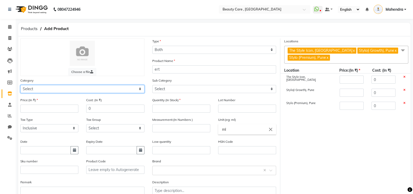
click at [113, 88] on select "Select Hair Personal Care Appliances Makeup Skin [PERSON_NAME] Waxing Disposabl…" at bounding box center [82, 89] width 124 height 8
select select "101150"
click at [20, 86] on select "Select Hair Personal Care Appliances Makeup Skin [PERSON_NAME] Waxing Disposabl…" at bounding box center [82, 89] width 124 height 8
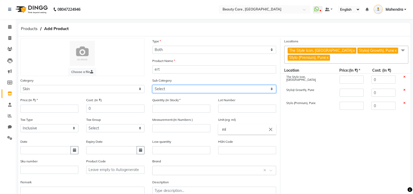
click at [235, 91] on select "Select Cleanser Facial Moisturiser Serum Toner Sun Care Masks Lip Care Eye Care…" at bounding box center [214, 89] width 124 height 8
select select "101154"
click at [152, 86] on select "Select Cleanser Facial Moisturiser Serum Toner Sun Care Masks Lip Care Eye Care…" at bounding box center [214, 89] width 124 height 8
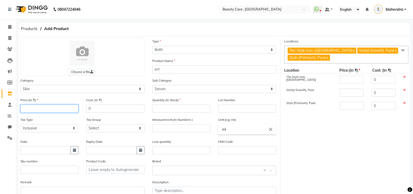
click at [72, 107] on input "number" at bounding box center [49, 108] width 58 height 8
click at [166, 108] on input "number" at bounding box center [181, 108] width 58 height 8
click at [171, 131] on input "number" at bounding box center [181, 128] width 58 height 8
type input "1"
click at [238, 133] on input "ml" at bounding box center [247, 129] width 58 height 10
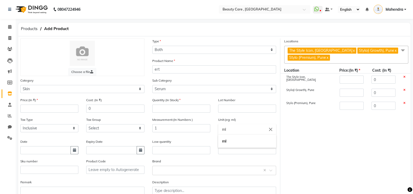
click at [180, 144] on div at bounding box center [206, 97] width 413 height 194
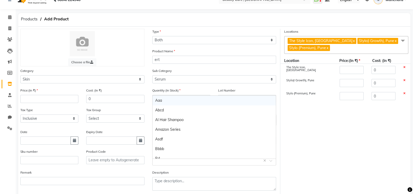
click at [185, 160] on input "text" at bounding box center [209, 159] width 108 height 5
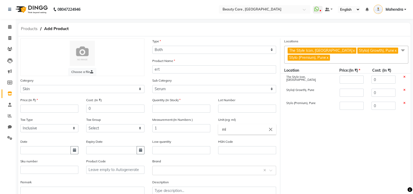
click at [33, 27] on span "Products" at bounding box center [29, 28] width 22 height 9
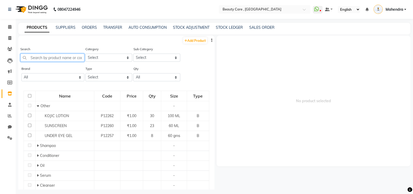
click at [64, 58] on input "text" at bounding box center [52, 58] width 64 height 8
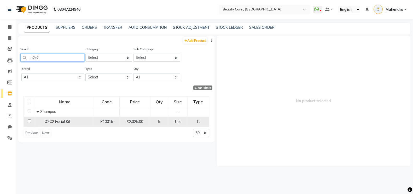
type input "o2c2"
click at [110, 123] on span "P10015" at bounding box center [106, 121] width 13 height 5
select select
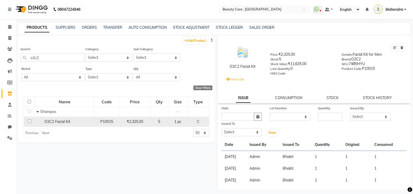
click at [110, 123] on span "P10015" at bounding box center [106, 121] width 13 height 5
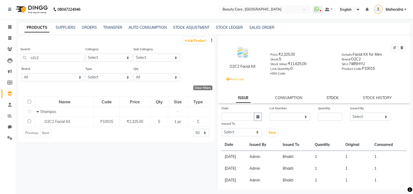
click at [329, 100] on link "STOCK" at bounding box center [332, 97] width 12 height 5
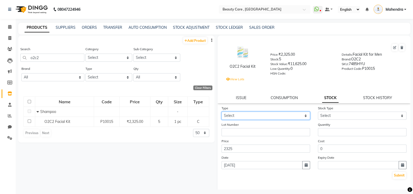
click at [270, 118] on select "Select In Out" at bounding box center [265, 115] width 89 height 8
select select "in"
click at [221, 114] on select "Select In Out" at bounding box center [265, 115] width 89 height 8
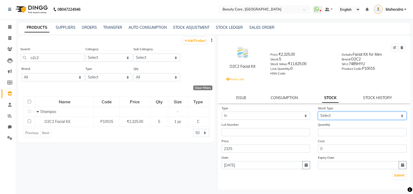
click at [339, 120] on select "Select New Stock Adjustment Return Other" at bounding box center [362, 115] width 89 height 8
select select "new stock"
click at [318, 114] on select "Select New Stock Adjustment Return Other" at bounding box center [362, 115] width 89 height 8
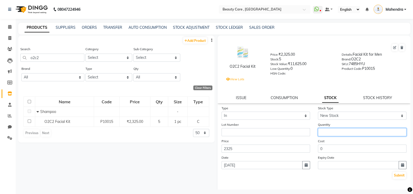
click at [322, 135] on input "number" at bounding box center [362, 132] width 89 height 8
type input "15"
click at [395, 179] on button "Submit" at bounding box center [398, 175] width 13 height 7
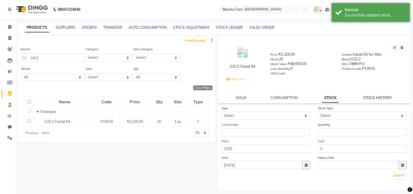
click at [371, 100] on link "STOCK HISTORY" at bounding box center [377, 97] width 29 height 5
select select "all"
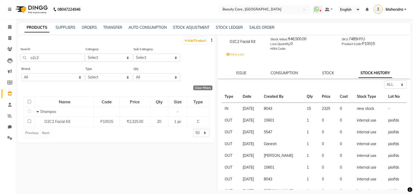
scroll to position [31, 0]
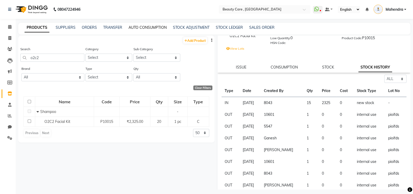
click at [139, 28] on link "AUTO CONSUMPTION" at bounding box center [147, 27] width 38 height 5
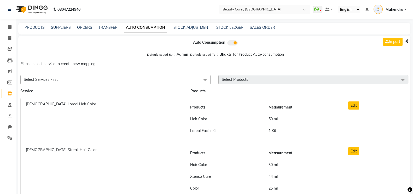
click at [103, 55] on div "Default Issued By : Admin Default Issued To : Bhakti for Product Auto-consumpti…" at bounding box center [214, 54] width 392 height 9
click at [9, 103] on icon at bounding box center [9, 105] width 3 height 4
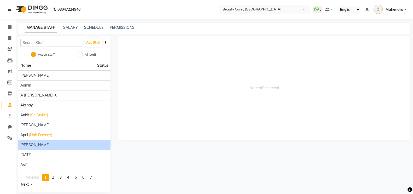
click at [26, 146] on span "[PERSON_NAME]" at bounding box center [34, 144] width 29 height 5
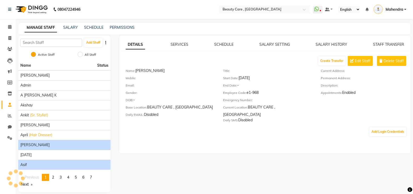
click at [27, 162] on span "asif" at bounding box center [23, 164] width 7 height 5
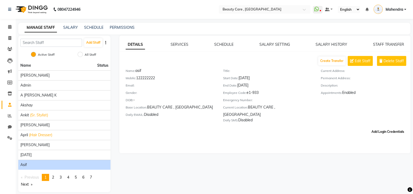
click at [394, 128] on button "Add Login Credentials" at bounding box center [387, 131] width 37 height 9
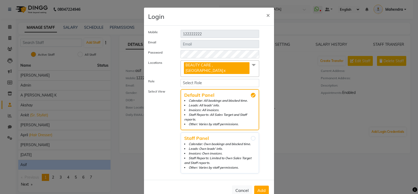
click at [244, 66] on span "BEAUTY CARE , Kandivali East x" at bounding box center [219, 68] width 79 height 16
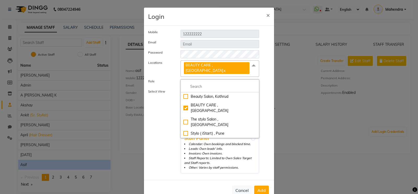
click at [172, 89] on label "Select View" at bounding box center [160, 131] width 32 height 84
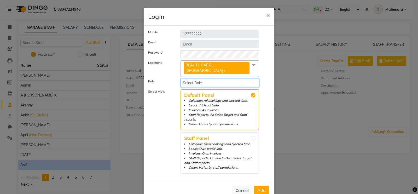
click at [214, 79] on select "Select Role Manager Sales Admin Main Admin DINGG Sales Demo testing Staff p" at bounding box center [219, 83] width 79 height 8
click at [159, 129] on label "Select View" at bounding box center [160, 131] width 32 height 84
click at [144, 136] on label "Select View" at bounding box center [160, 131] width 32 height 84
click at [266, 17] on span "×" at bounding box center [268, 15] width 4 height 8
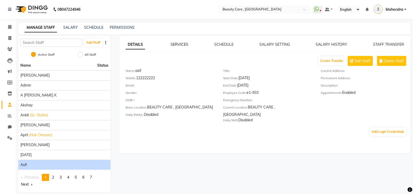
click at [181, 44] on link "SERVICES" at bounding box center [179, 44] width 18 height 5
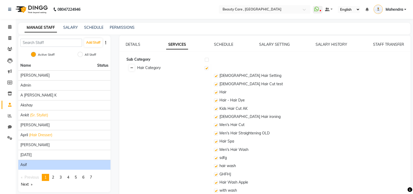
click at [130, 66] on link at bounding box center [131, 67] width 5 height 7
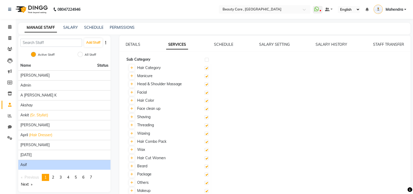
scroll to position [27, 0]
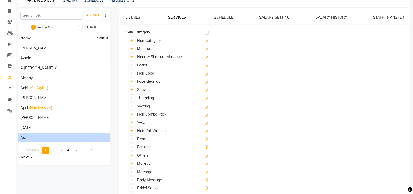
click at [207, 97] on label at bounding box center [206, 98] width 4 height 4
click at [207, 97] on input "checkbox" at bounding box center [205, 98] width 3 height 3
checkbox input "false"
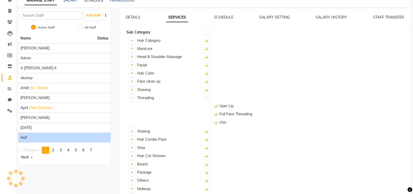
checkbox input "false"
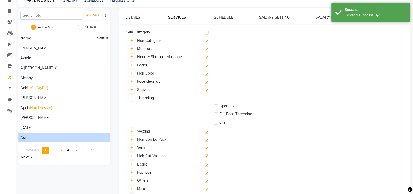
click at [206, 130] on label at bounding box center [206, 131] width 4 height 4
click at [206, 130] on input "checkbox" at bounding box center [205, 131] width 3 height 3
checkbox input "false"
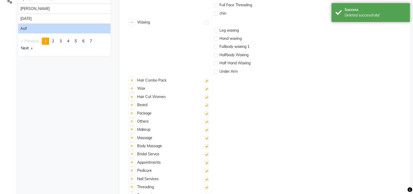
scroll to position [140, 0]
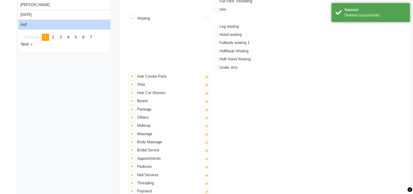
click at [206, 126] on label at bounding box center [206, 126] width 4 height 4
click at [206, 126] on input "checkbox" at bounding box center [205, 125] width 3 height 3
checkbox input "false"
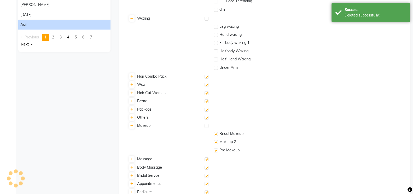
checkbox input "false"
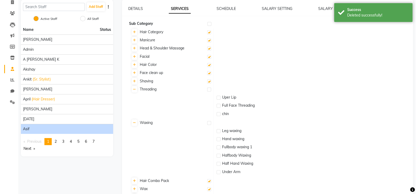
scroll to position [0, 0]
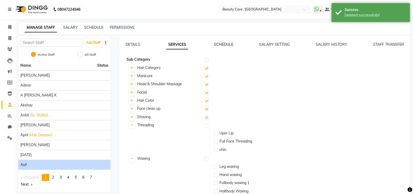
click at [227, 45] on link "SCHEDULE" at bounding box center [223, 44] width 19 height 5
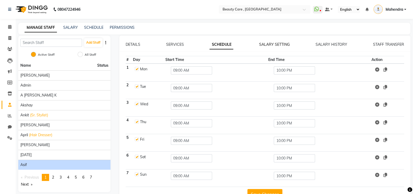
click at [283, 43] on link "SALARY SETTING" at bounding box center [274, 44] width 31 height 5
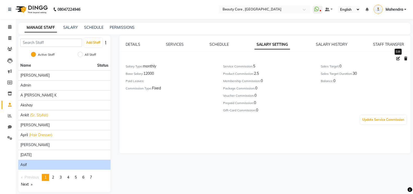
click at [398, 58] on icon at bounding box center [398, 59] width 4 height 4
select select "monthly"
select select "flat"
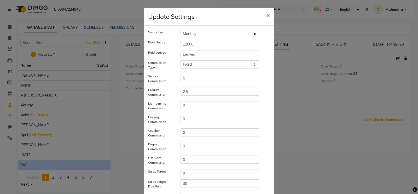
click at [266, 15] on span "×" at bounding box center [268, 15] width 4 height 8
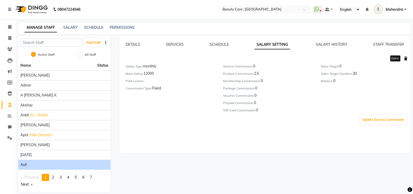
click at [406, 58] on icon at bounding box center [405, 59] width 3 height 4
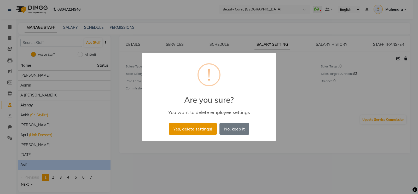
click at [200, 133] on button "Yes, delete settings!" at bounding box center [193, 128] width 48 height 11
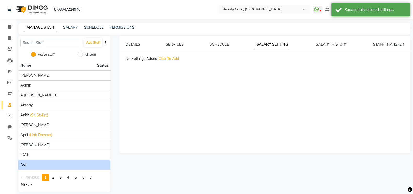
click at [174, 57] on span "Click To Add" at bounding box center [168, 58] width 21 height 5
select select "flat"
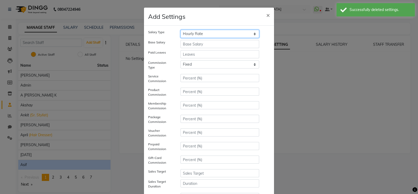
click at [195, 32] on select "Hourly Rate Bi-Weekly Twice Monthly Monthly Yearly" at bounding box center [219, 34] width 79 height 8
select select "monthly"
click at [180, 30] on select "Hourly Rate Bi-Weekly Twice Monthly Monthly Yearly" at bounding box center [219, 34] width 79 height 8
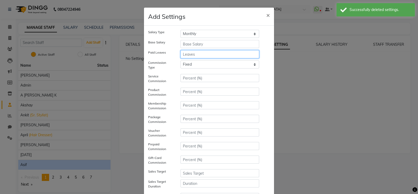
click at [207, 52] on input "number" at bounding box center [219, 54] width 79 height 8
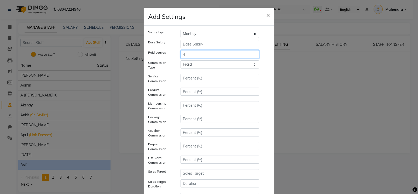
type input "4"
click at [209, 45] on input "number" at bounding box center [219, 44] width 79 height 8
type input "15000"
click at [194, 63] on select "Tiered Fixed" at bounding box center [219, 64] width 79 height 8
click at [180, 60] on select "Tiered Fixed" at bounding box center [219, 64] width 79 height 8
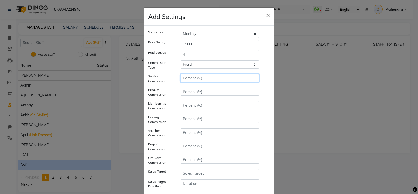
click at [188, 78] on input "number" at bounding box center [219, 78] width 79 height 8
type input "5"
click at [193, 90] on input "number" at bounding box center [219, 91] width 79 height 8
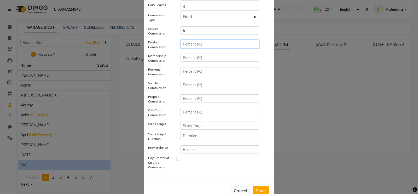
scroll to position [56, 0]
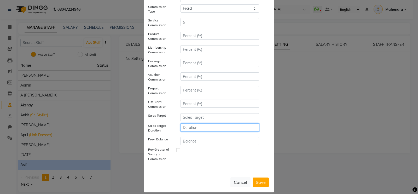
click at [201, 129] on input "number" at bounding box center [219, 127] width 79 height 8
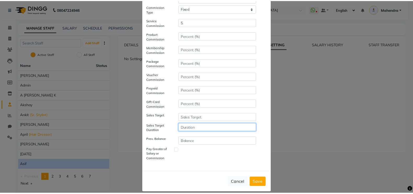
scroll to position [0, 0]
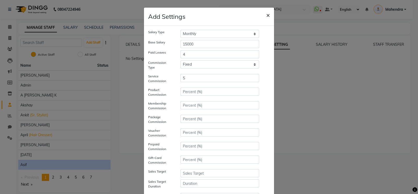
click at [263, 20] on button "×" at bounding box center [268, 15] width 12 height 15
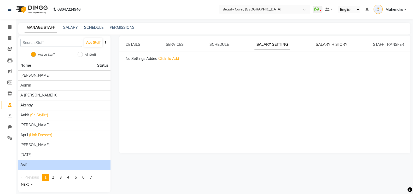
click at [329, 44] on link "SALARY HISTORY" at bounding box center [332, 44] width 32 height 5
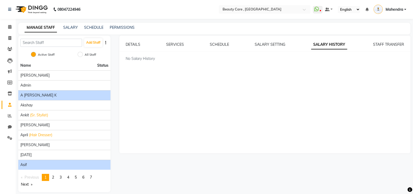
click at [33, 92] on span "A [PERSON_NAME] K" at bounding box center [38, 94] width 36 height 5
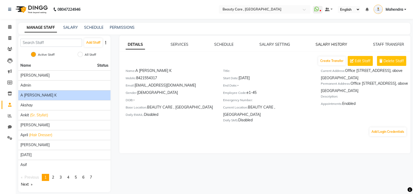
click at [320, 45] on link "SALARY HISTORY" at bounding box center [331, 44] width 32 height 5
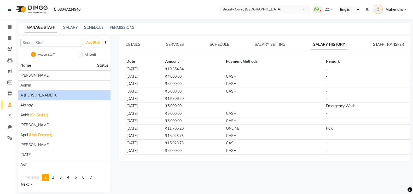
click at [386, 45] on link "STAFF TRANSFER" at bounding box center [388, 44] width 31 height 5
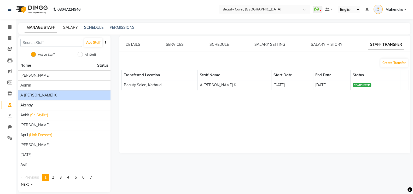
click at [72, 27] on link "SALARY" at bounding box center [70, 27] width 15 height 5
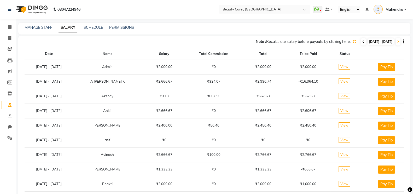
click at [362, 43] on icon at bounding box center [363, 41] width 2 height 3
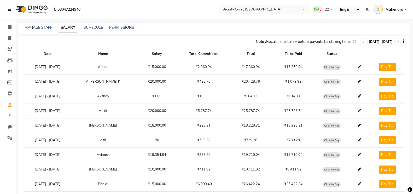
click at [334, 68] on span "Click to Pay" at bounding box center [332, 66] width 18 height 5
select select "1"
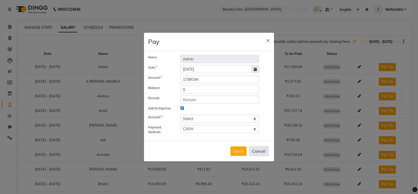
click at [260, 155] on button "Cancel" at bounding box center [259, 151] width 20 height 10
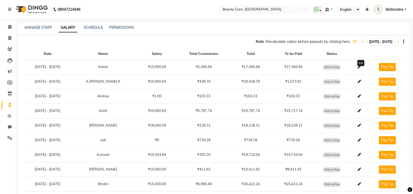
click at [358, 66] on span at bounding box center [359, 66] width 8 height 4
click at [360, 66] on icon at bounding box center [358, 66] width 3 height 3
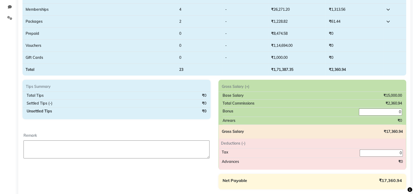
scroll to position [149, 0]
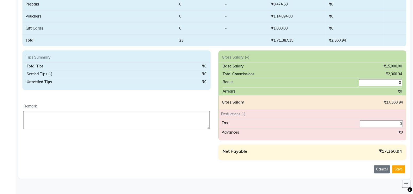
click at [374, 122] on input "0" at bounding box center [381, 123] width 43 height 7
type input "2000"
click at [367, 143] on div "Gross Salary (+) Base Salary ₹15,000.00 Total Commissions ₹2,360.94 Bonus 0 Arr…" at bounding box center [312, 104] width 196 height 109
click at [383, 124] on input "2000" at bounding box center [381, 123] width 43 height 7
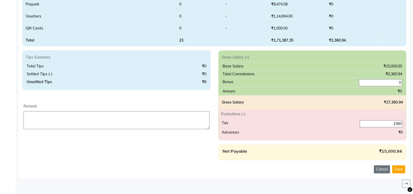
type input "2360"
click at [362, 144] on div "Net Payable ₹15,000.94" at bounding box center [312, 151] width 188 height 15
click at [386, 169] on button "Cancel" at bounding box center [382, 169] width 16 height 8
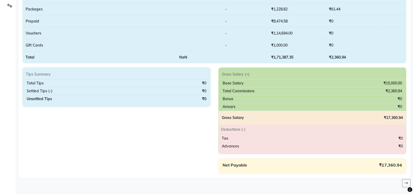
scroll to position [0, 0]
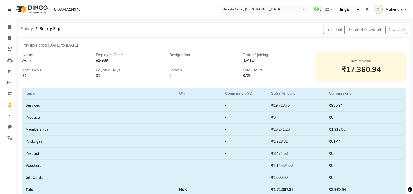
click at [28, 29] on span "Salary" at bounding box center [26, 28] width 17 height 9
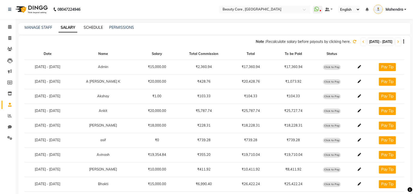
click at [96, 29] on link "SCHEDULE" at bounding box center [93, 27] width 19 height 5
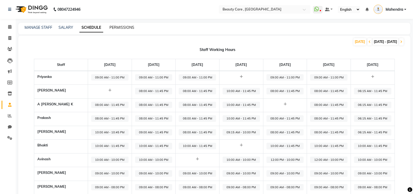
click at [128, 26] on link "PERMISSIONS" at bounding box center [121, 27] width 25 height 5
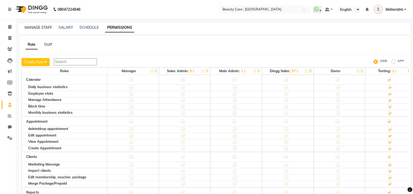
click at [38, 27] on link "MANAGE STAFF" at bounding box center [39, 27] width 28 height 5
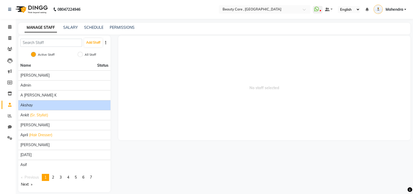
click at [38, 104] on div "Akshay" at bounding box center [64, 104] width 88 height 5
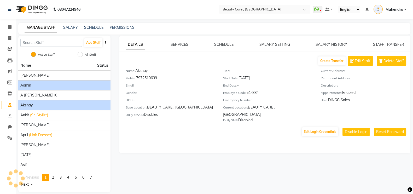
click at [28, 87] on span "Admin" at bounding box center [25, 85] width 11 height 5
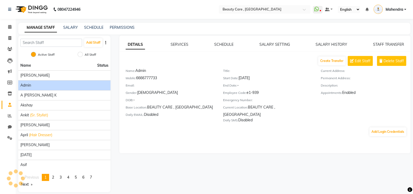
click at [40, 84] on div "Admin" at bounding box center [64, 85] width 88 height 5
click at [382, 127] on button "Add Login Credentials" at bounding box center [387, 131] width 37 height 9
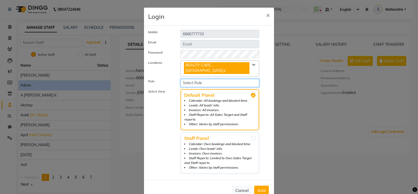
click at [216, 79] on select "Select Role Manager Sales Admin Main Admin DINGG Sales Demo testing Staff p" at bounding box center [219, 83] width 79 height 8
click at [266, 17] on span "×" at bounding box center [268, 15] width 4 height 8
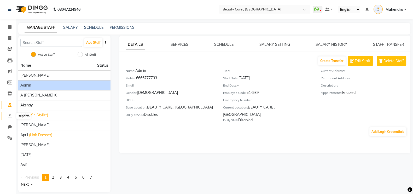
click at [9, 113] on span at bounding box center [9, 116] width 9 height 6
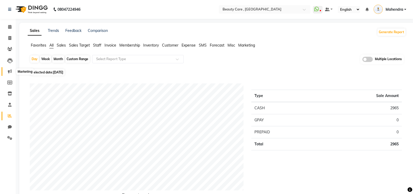
click at [10, 69] on span at bounding box center [9, 71] width 9 height 6
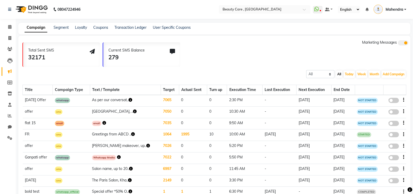
scroll to position [40, 0]
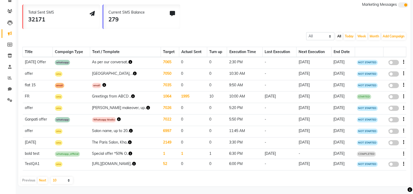
click at [161, 94] on td "1064" at bounding box center [170, 96] width 18 height 11
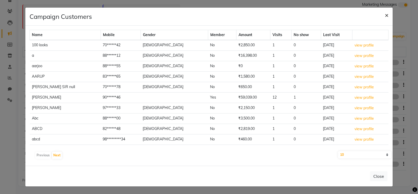
click at [385, 15] on span "×" at bounding box center [387, 15] width 4 height 8
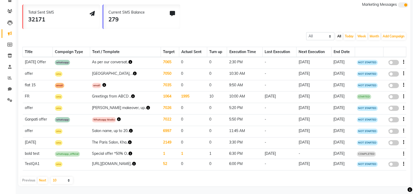
click at [62, 178] on select "10 20 50 100" at bounding box center [62, 179] width 22 height 7
select select "100"
click at [51, 176] on select "10 20 50 100" at bounding box center [62, 179] width 22 height 7
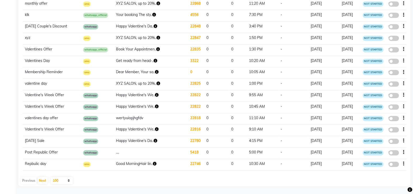
scroll to position [1121, 0]
click at [44, 179] on button "Next" at bounding box center [43, 179] width 10 height 7
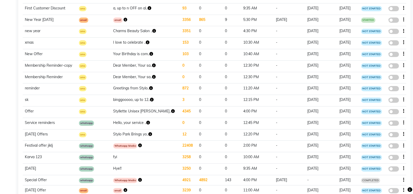
scroll to position [0, 0]
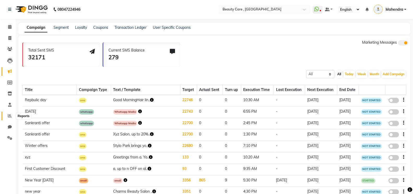
click at [9, 117] on icon at bounding box center [10, 116] width 4 height 4
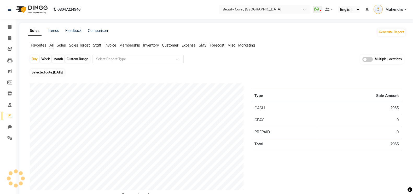
click at [60, 59] on div "Month" at bounding box center [58, 58] width 12 height 7
select select "9"
select select "2025"
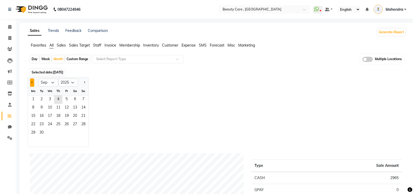
click at [32, 81] on span "Previous month" at bounding box center [32, 82] width 2 height 2
select select "8"
click at [66, 99] on span "1" at bounding box center [66, 99] width 8 height 8
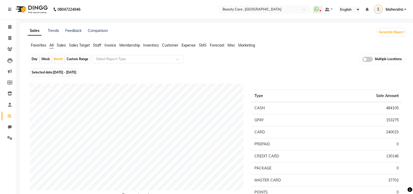
click at [97, 43] on span "Staff" at bounding box center [97, 45] width 8 height 5
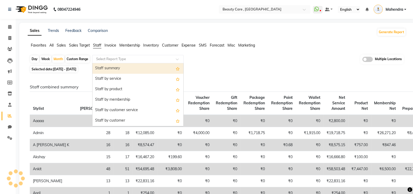
click at [112, 58] on input "text" at bounding box center [132, 58] width 75 height 5
click at [116, 70] on div "Staff summary" at bounding box center [137, 68] width 91 height 10
select select "csv"
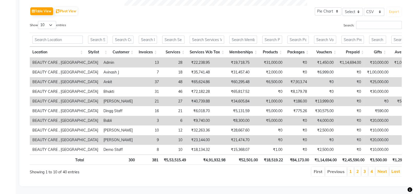
scroll to position [269, 0]
click at [132, 46] on th "Customer" at bounding box center [123, 51] width 26 height 11
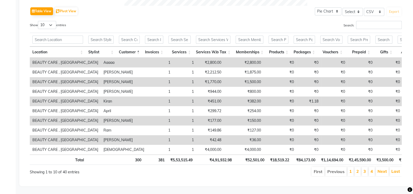
click at [140, 46] on th "Customer" at bounding box center [129, 51] width 26 height 11
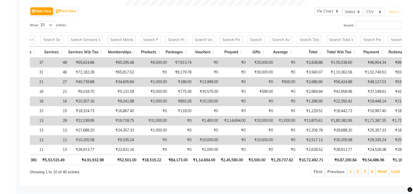
scroll to position [0, 0]
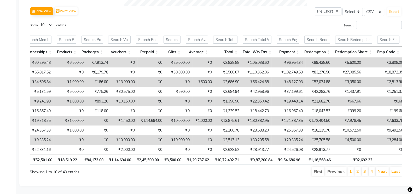
click at [238, 46] on th "Total" at bounding box center [225, 51] width 30 height 11
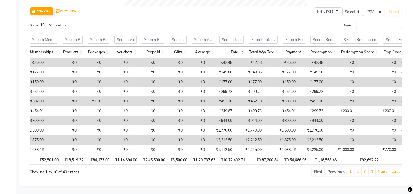
click at [242, 46] on th "Total" at bounding box center [232, 51] width 30 height 11
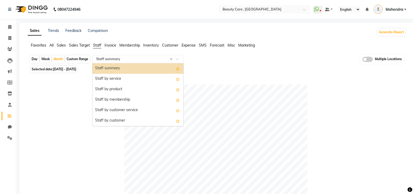
click at [107, 59] on input "text" at bounding box center [132, 58] width 75 height 5
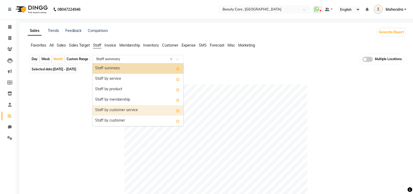
click at [116, 109] on div "Staff by customer service" at bounding box center [137, 110] width 91 height 10
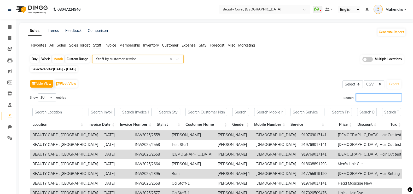
click at [368, 100] on input "Search:" at bounding box center [379, 97] width 46 height 8
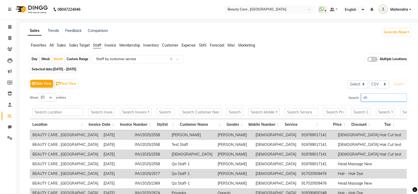
type input "s"
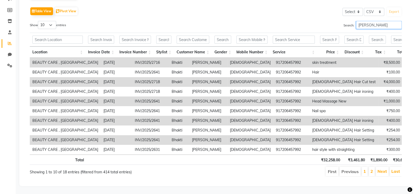
type input "[PERSON_NAME]"
click at [49, 21] on select "10 25 50 100" at bounding box center [47, 25] width 18 height 8
select select "100"
click at [39, 21] on select "10 25 50 100" at bounding box center [47, 25] width 18 height 8
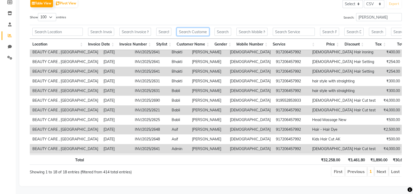
click at [185, 29] on input "text" at bounding box center [192, 32] width 33 height 8
click at [367, 14] on input "[PERSON_NAME]" at bounding box center [379, 17] width 46 height 8
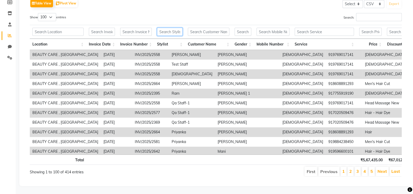
click at [165, 31] on input "text" at bounding box center [170, 32] width 26 height 8
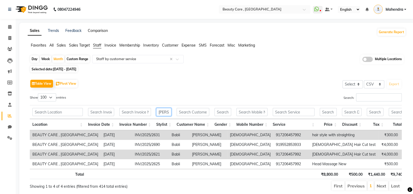
type input "[PERSON_NAME]"
click at [105, 30] on link "Comparison" at bounding box center [98, 30] width 20 height 5
select select "single_date"
select select "single_date_dash"
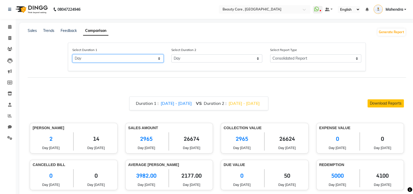
click at [129, 58] on select "Select Day Month Week Custom" at bounding box center [117, 58] width 91 height 8
select select "month"
click at [72, 55] on select "Select Day Month Week Custom" at bounding box center [117, 58] width 91 height 8
select select "9"
select select "2025"
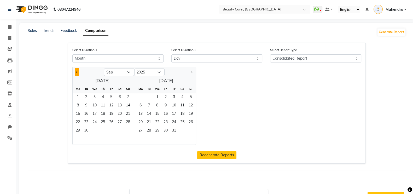
click at [77, 73] on button "Previous month" at bounding box center [77, 72] width 4 height 8
select select "7"
click at [83, 96] on span "1" at bounding box center [86, 97] width 8 height 8
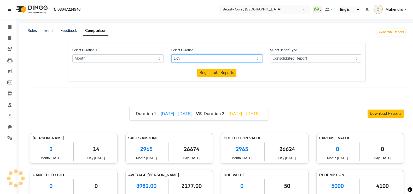
click at [244, 57] on select "Select Day Month Week Custom" at bounding box center [216, 58] width 91 height 8
select select "month_dash"
click at [171, 55] on select "Select Day Month Week Custom" at bounding box center [216, 58] width 91 height 8
select select "9"
select select "2025"
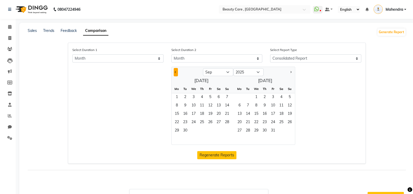
click at [175, 70] on button "Previous month" at bounding box center [176, 72] width 4 height 8
select select "8"
click at [212, 96] on span "1" at bounding box center [210, 97] width 8 height 8
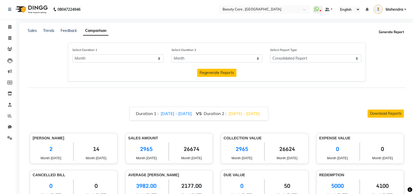
click at [399, 33] on button "Generate Report" at bounding box center [391, 31] width 28 height 7
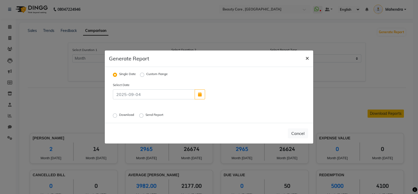
click at [305, 56] on span "×" at bounding box center [307, 58] width 4 height 8
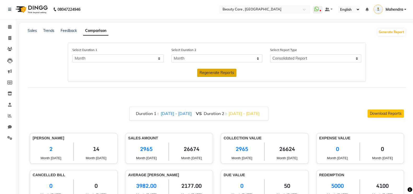
click at [226, 76] on button "Regenerate Reports" at bounding box center [216, 73] width 39 height 8
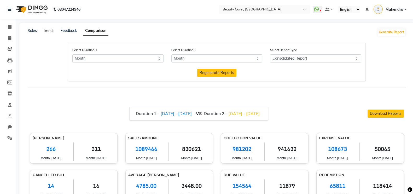
click at [51, 30] on link "Trends" at bounding box center [48, 30] width 11 height 5
select select "by_client"
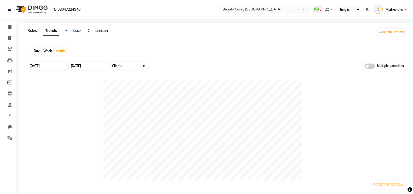
click at [35, 32] on link "Sales" at bounding box center [32, 30] width 9 height 5
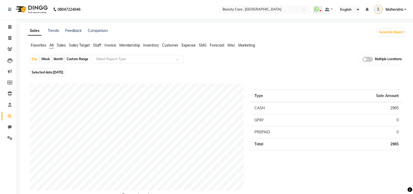
click at [112, 46] on span "Invoice" at bounding box center [110, 45] width 12 height 5
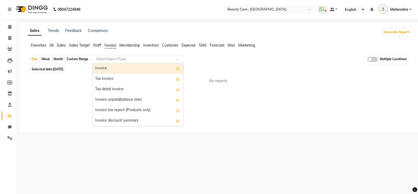
click at [114, 58] on input "text" at bounding box center [132, 58] width 75 height 5
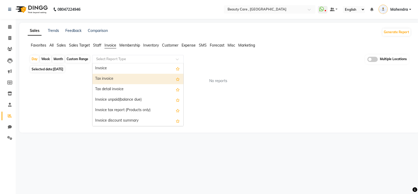
click at [111, 78] on div "Tax invoice" at bounding box center [137, 79] width 91 height 10
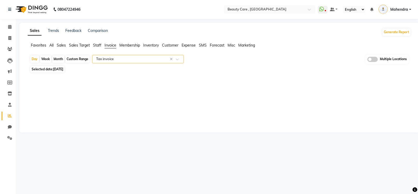
select select "csv"
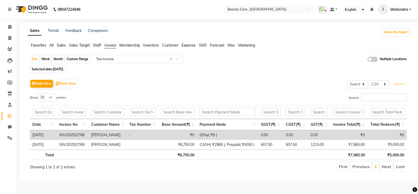
click at [57, 58] on div "Month" at bounding box center [58, 58] width 12 height 7
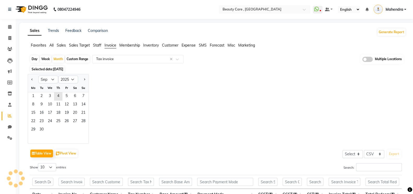
click at [139, 45] on span "Membership" at bounding box center [129, 45] width 21 height 5
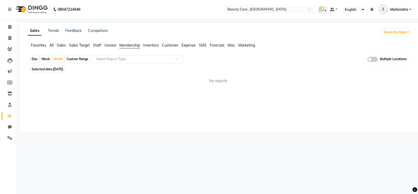
click at [152, 46] on span "Inventory" at bounding box center [151, 45] width 16 height 5
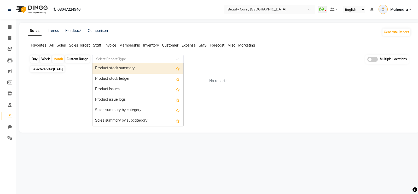
click at [132, 58] on input "text" at bounding box center [132, 58] width 75 height 5
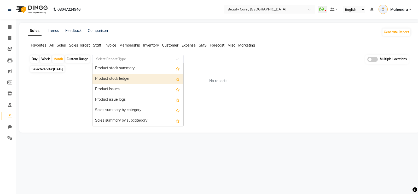
click at [115, 78] on div "Product stock ledger" at bounding box center [137, 79] width 91 height 10
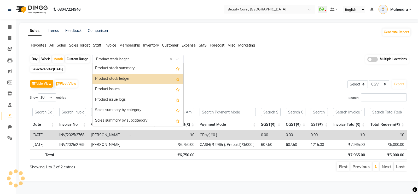
click at [147, 56] on input "text" at bounding box center [132, 58] width 75 height 5
click at [121, 98] on div "Product issue logs" at bounding box center [137, 100] width 91 height 10
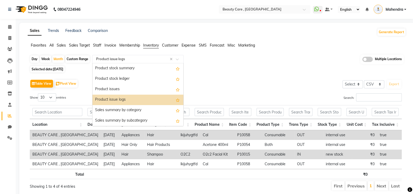
click at [164, 58] on input "text" at bounding box center [132, 58] width 75 height 5
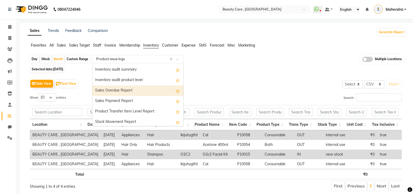
scroll to position [177, 0]
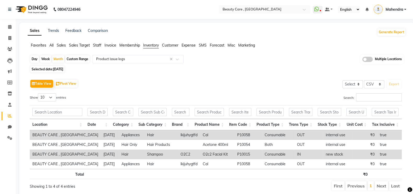
click at [234, 62] on div "Day Week Month Custom Range Select Report Type × Product issue logs × Multiple …" at bounding box center [217, 60] width 374 height 10
click at [6, 140] on span at bounding box center [9, 138] width 9 height 6
